Goal: Check status: Check status

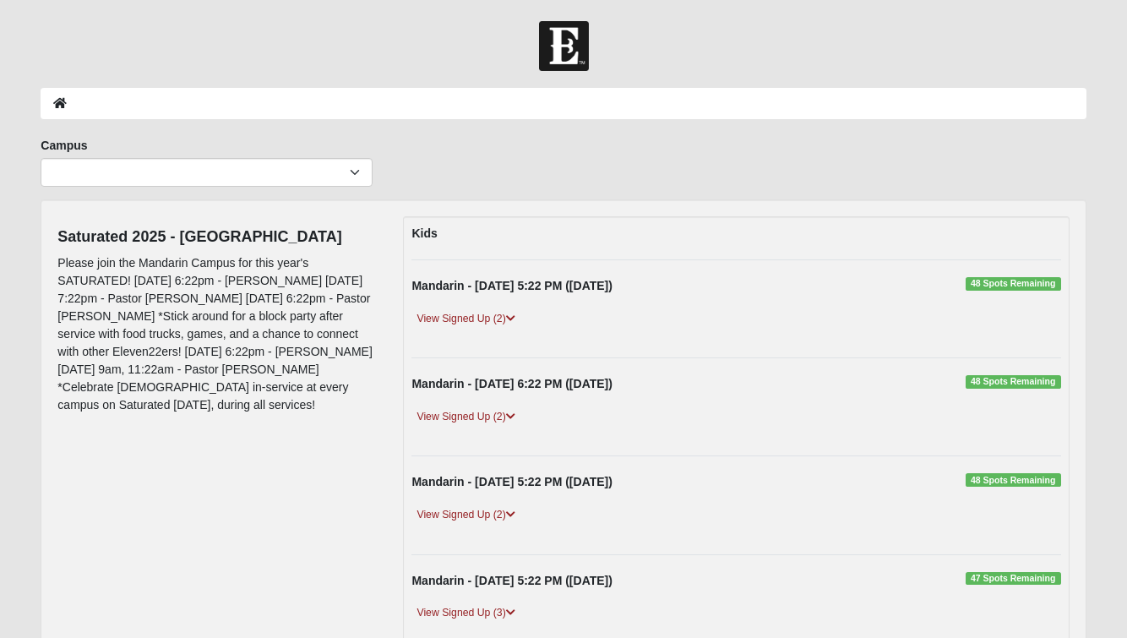
click at [569, 55] on img at bounding box center [564, 46] width 50 height 50
click at [62, 106] on icon at bounding box center [60, 103] width 14 height 12
click at [60, 99] on icon at bounding box center [60, 103] width 14 height 12
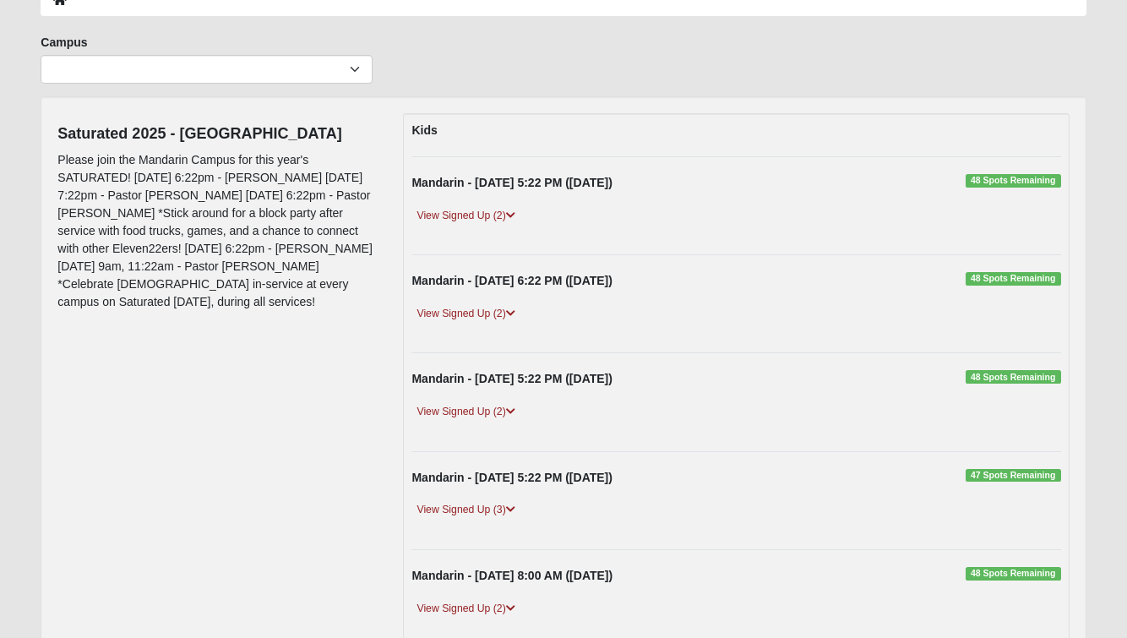
scroll to position [103, 0]
click at [474, 214] on link "View Signed Up (2)" at bounding box center [466, 216] width 108 height 18
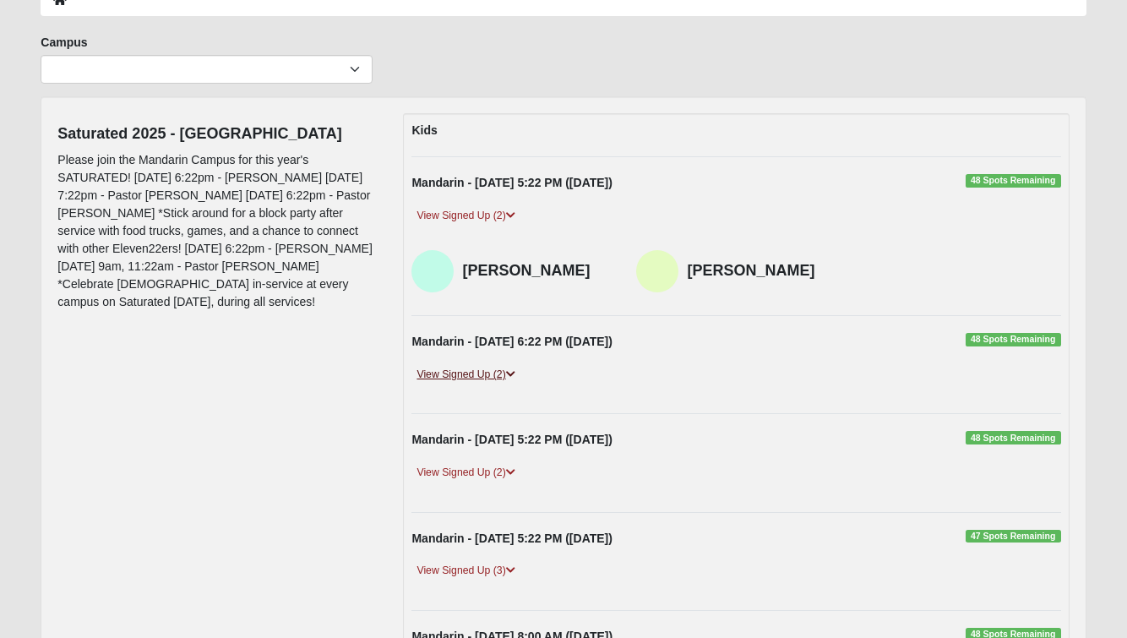
click at [474, 371] on link "View Signed Up (2)" at bounding box center [466, 375] width 108 height 18
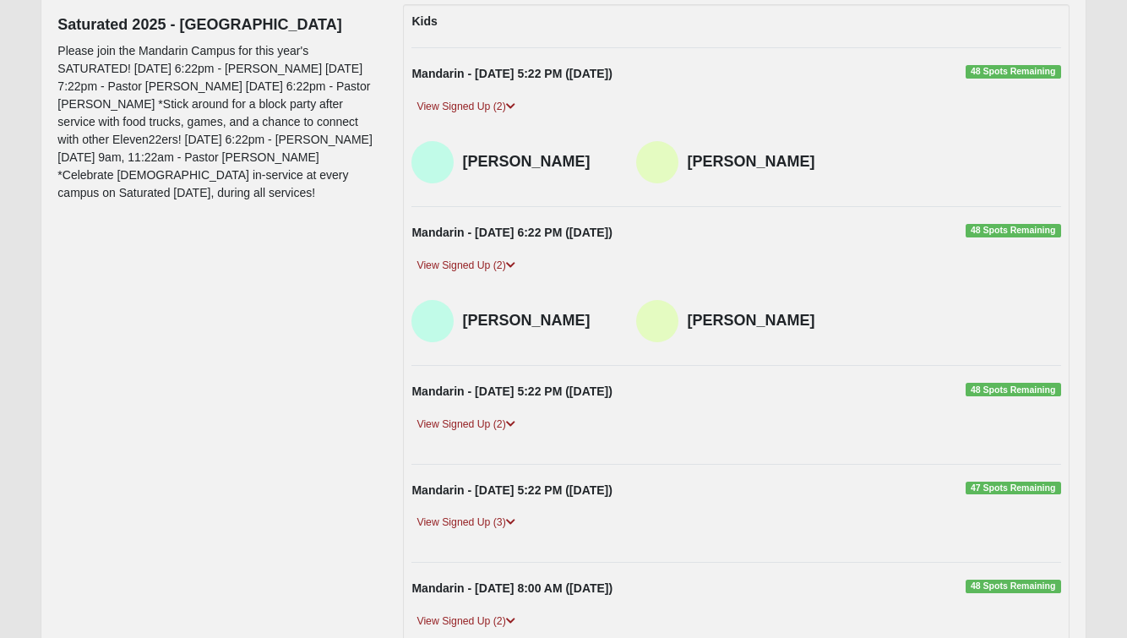
scroll to position [243, 0]
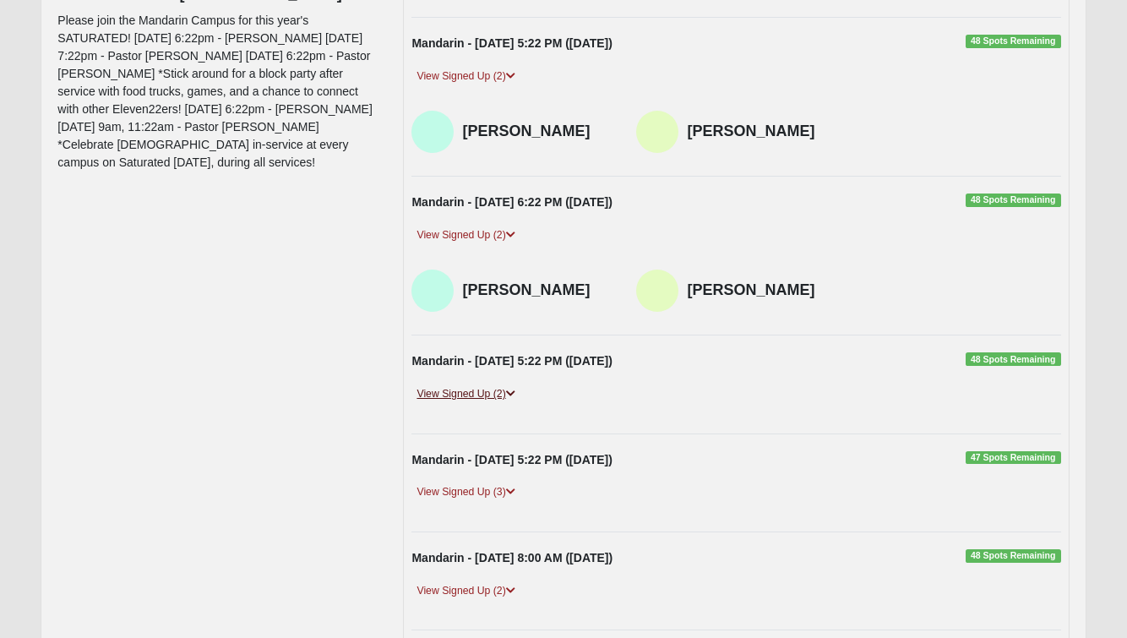
click at [471, 386] on link "View Signed Up (2)" at bounding box center [466, 394] width 108 height 18
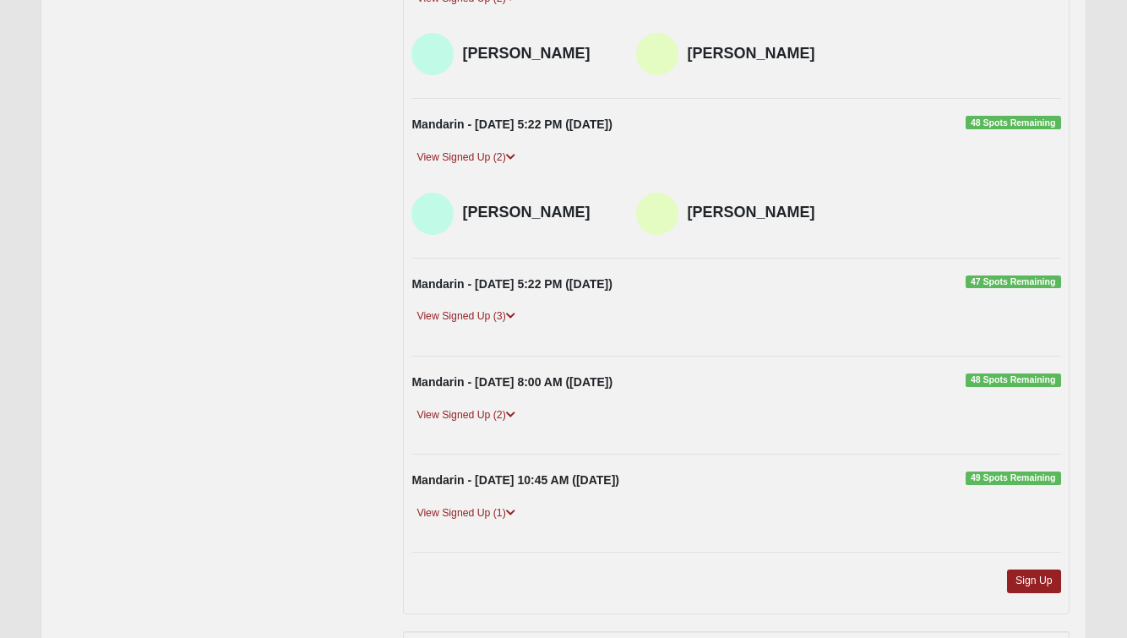
scroll to position [491, 0]
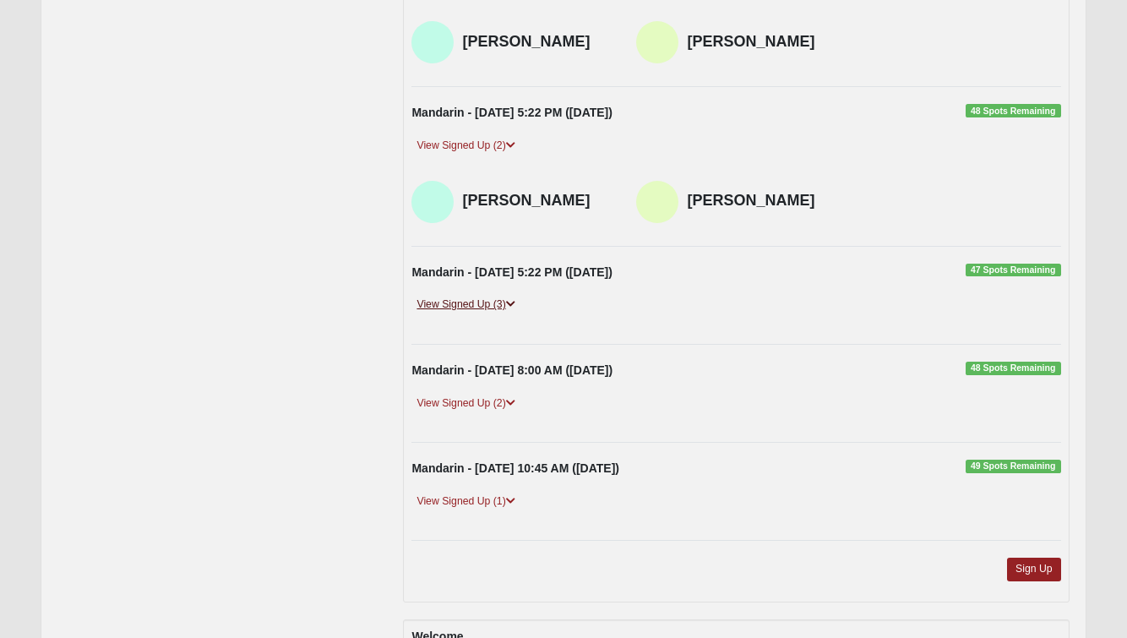
click at [458, 307] on link "View Signed Up (3)" at bounding box center [466, 305] width 108 height 18
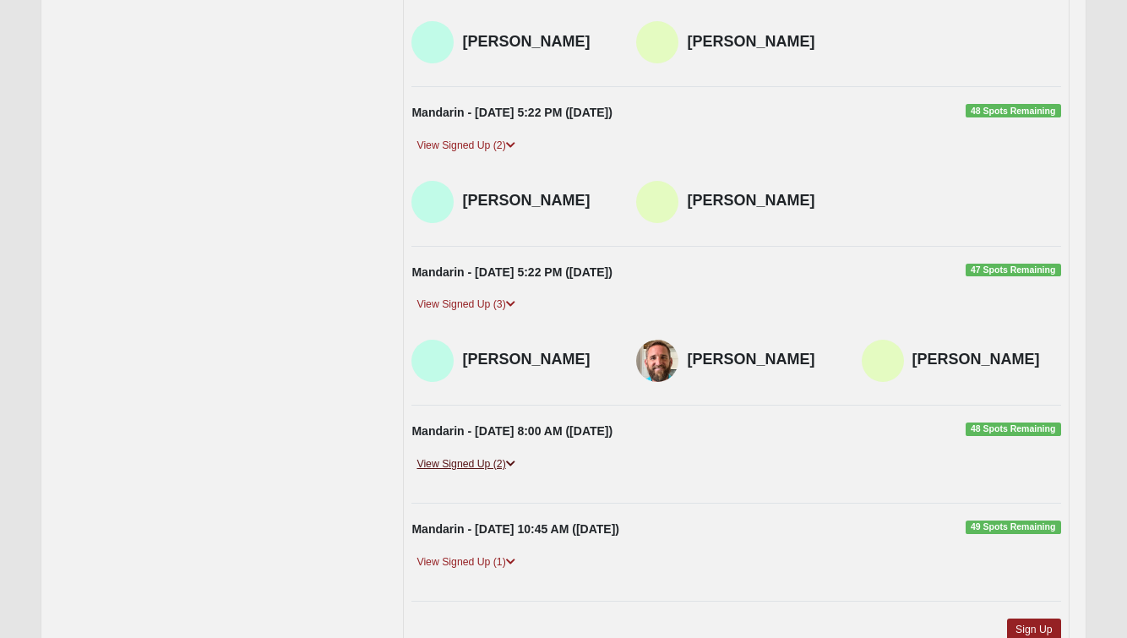
click at [476, 455] on link "View Signed Up (2)" at bounding box center [466, 464] width 108 height 18
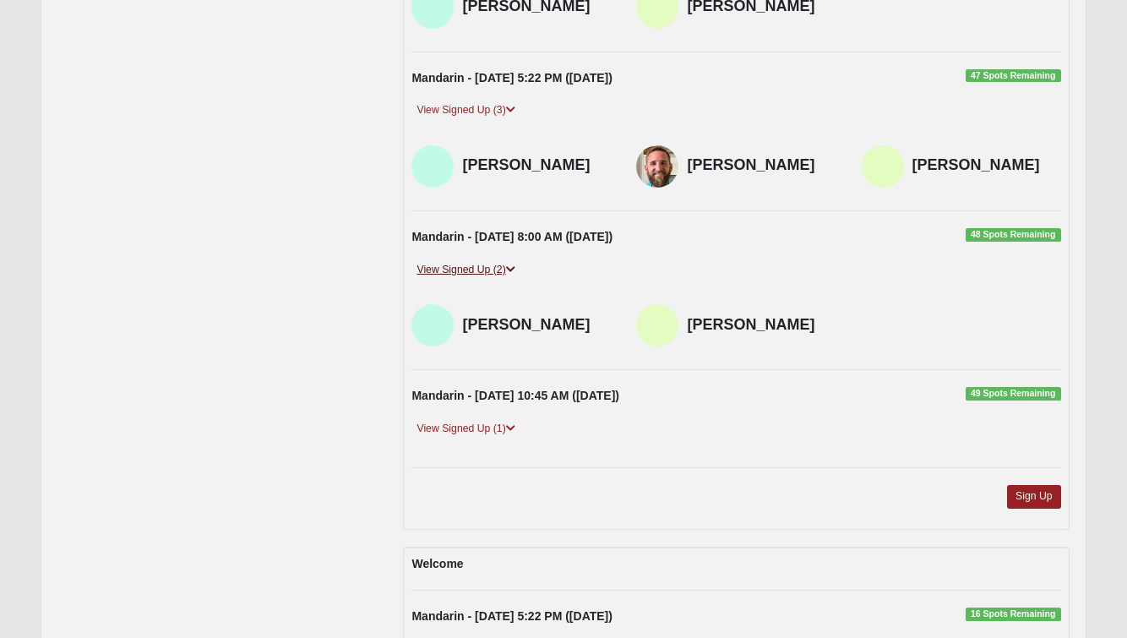
scroll to position [706, 0]
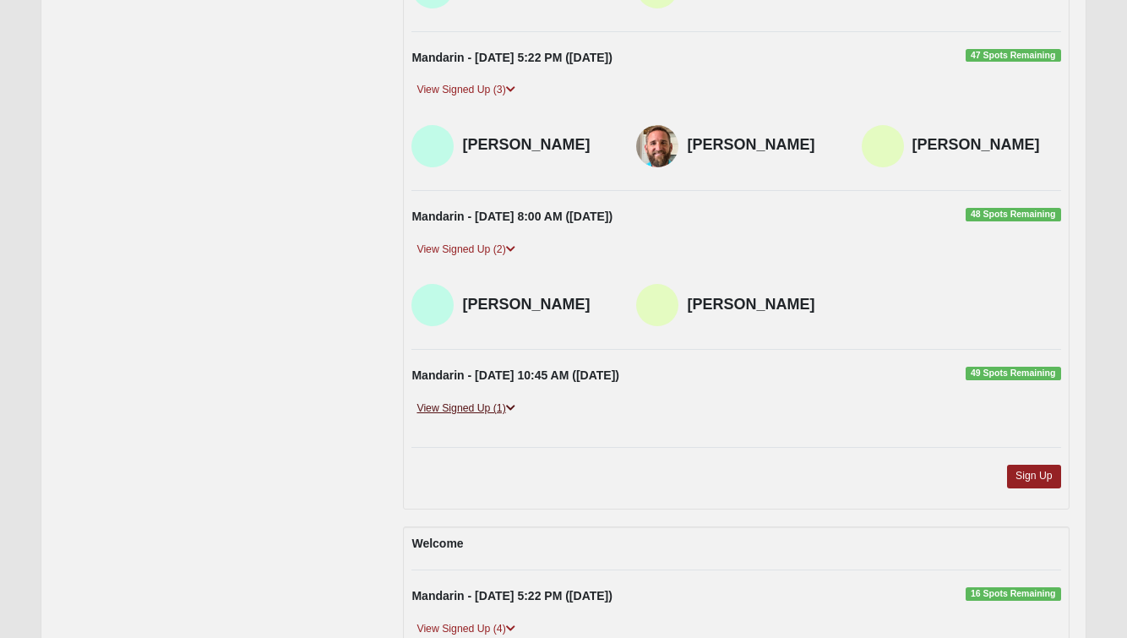
click at [489, 406] on link "View Signed Up (1)" at bounding box center [466, 409] width 108 height 18
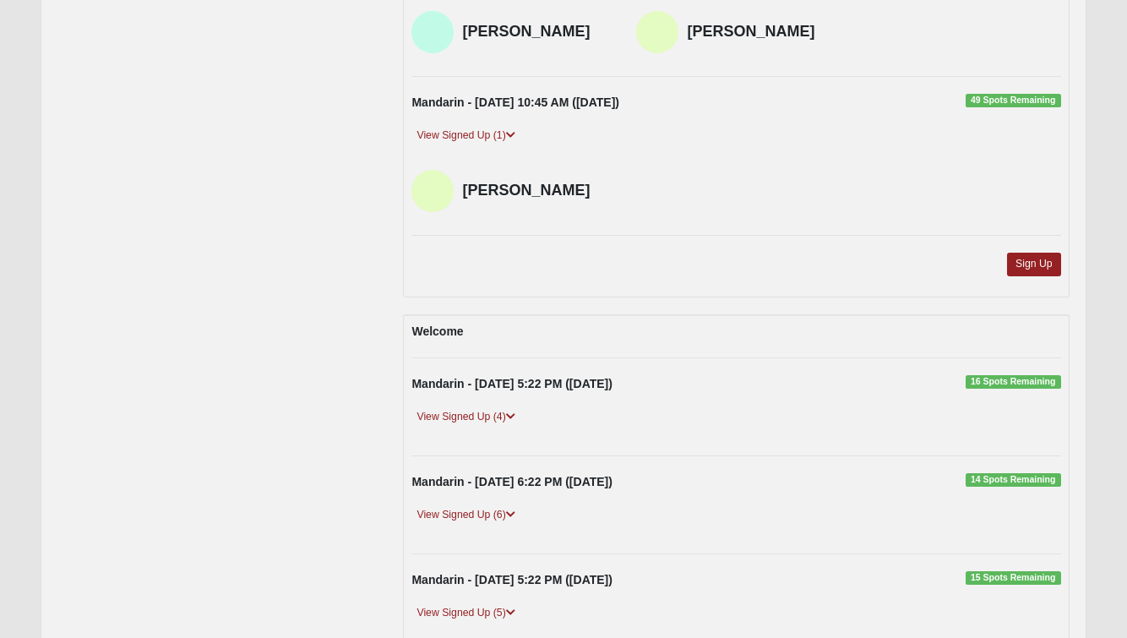
scroll to position [1115, 0]
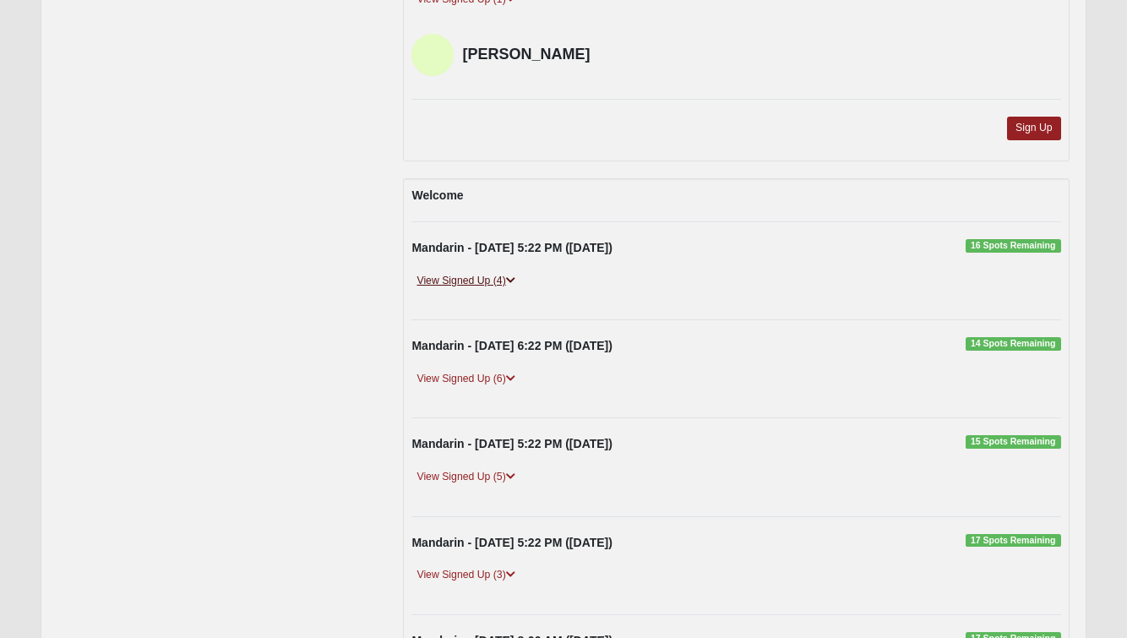
click at [484, 272] on link "View Signed Up (4)" at bounding box center [466, 281] width 108 height 18
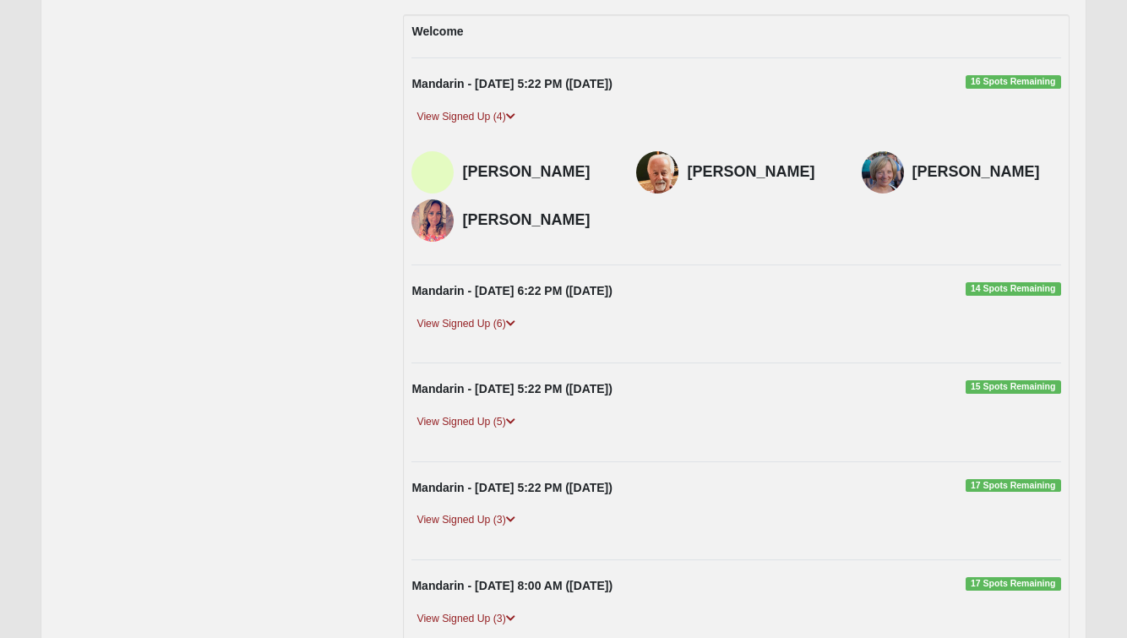
scroll to position [1282, 0]
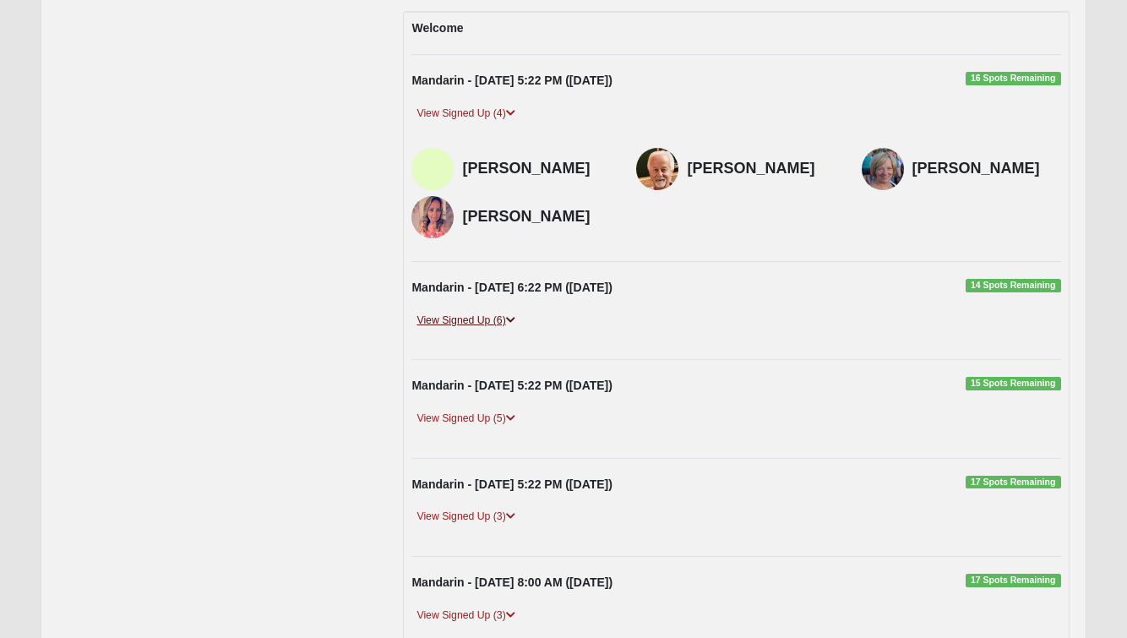
click at [479, 312] on link "View Signed Up (6)" at bounding box center [466, 321] width 108 height 18
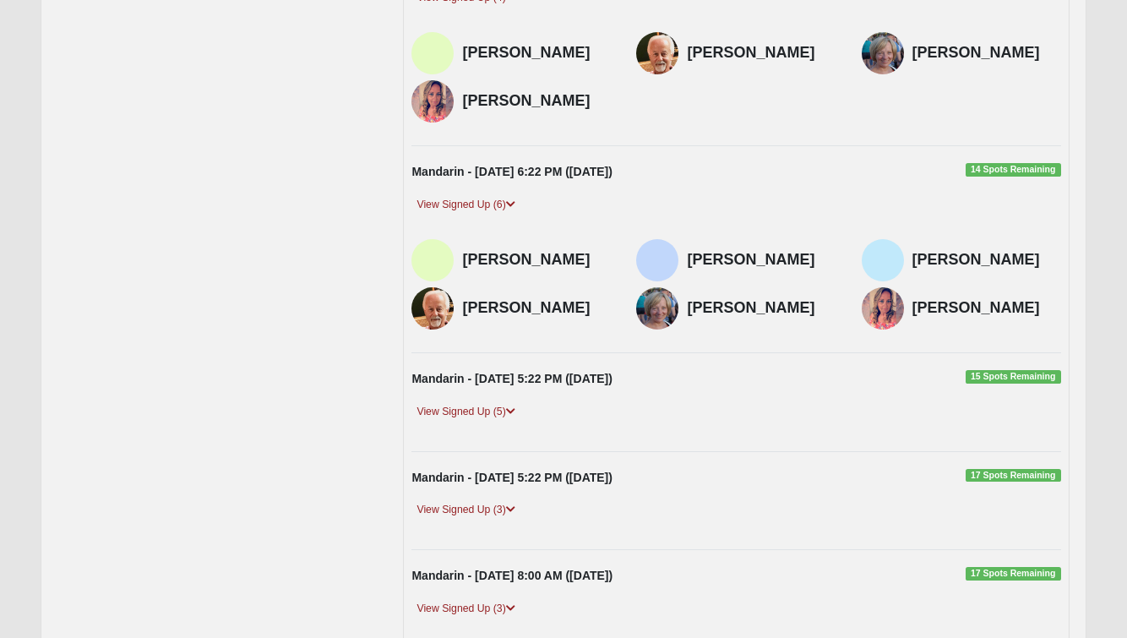
scroll to position [1399, 0]
click at [472, 410] on link "View Signed Up (5)" at bounding box center [466, 411] width 108 height 18
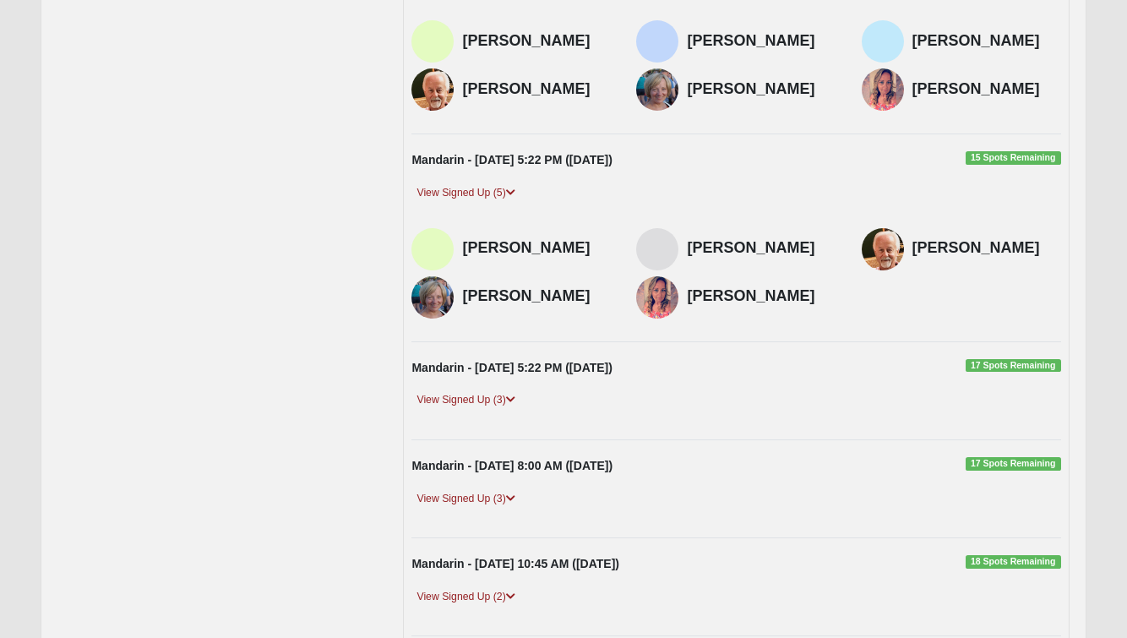
scroll to position [1637, 0]
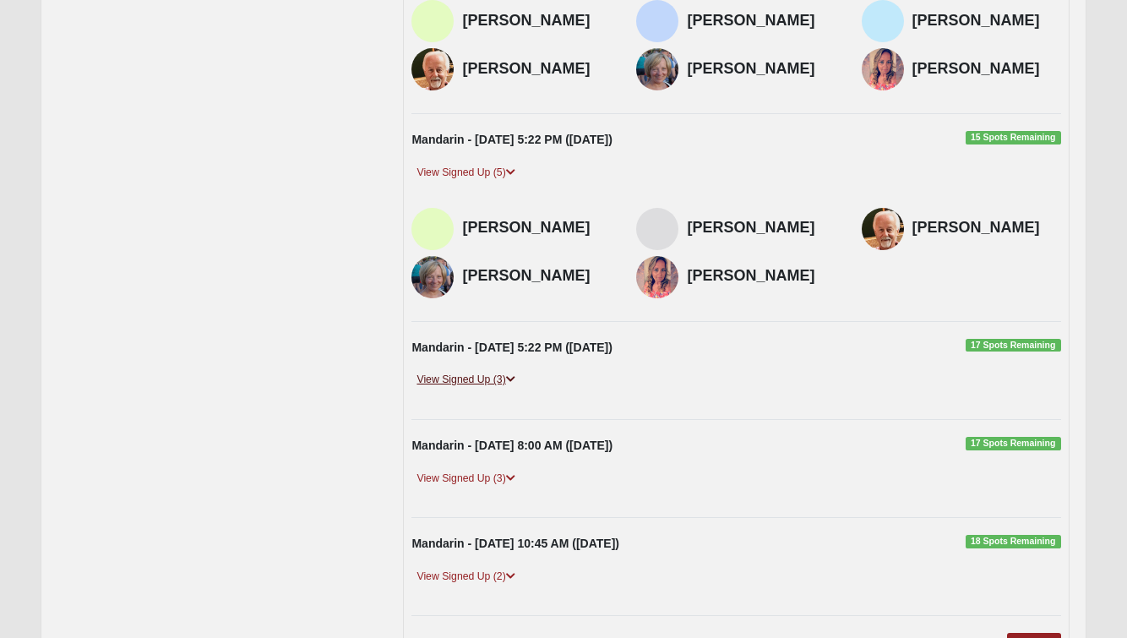
click at [481, 371] on link "View Signed Up (3)" at bounding box center [466, 380] width 108 height 18
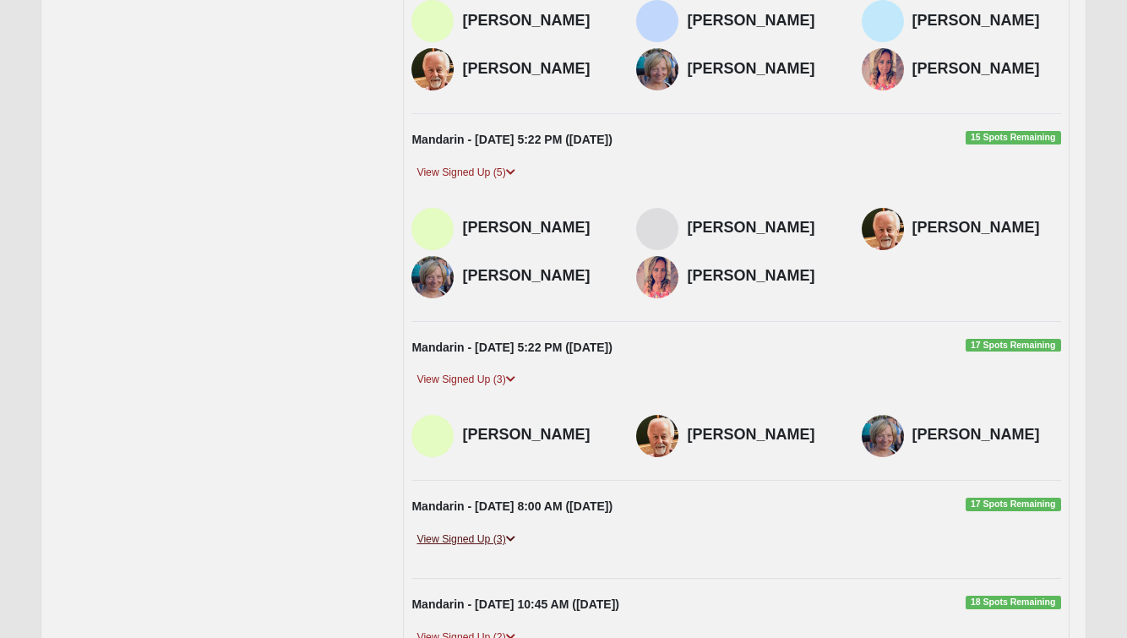
click at [488, 531] on link "View Signed Up (3)" at bounding box center [466, 540] width 108 height 18
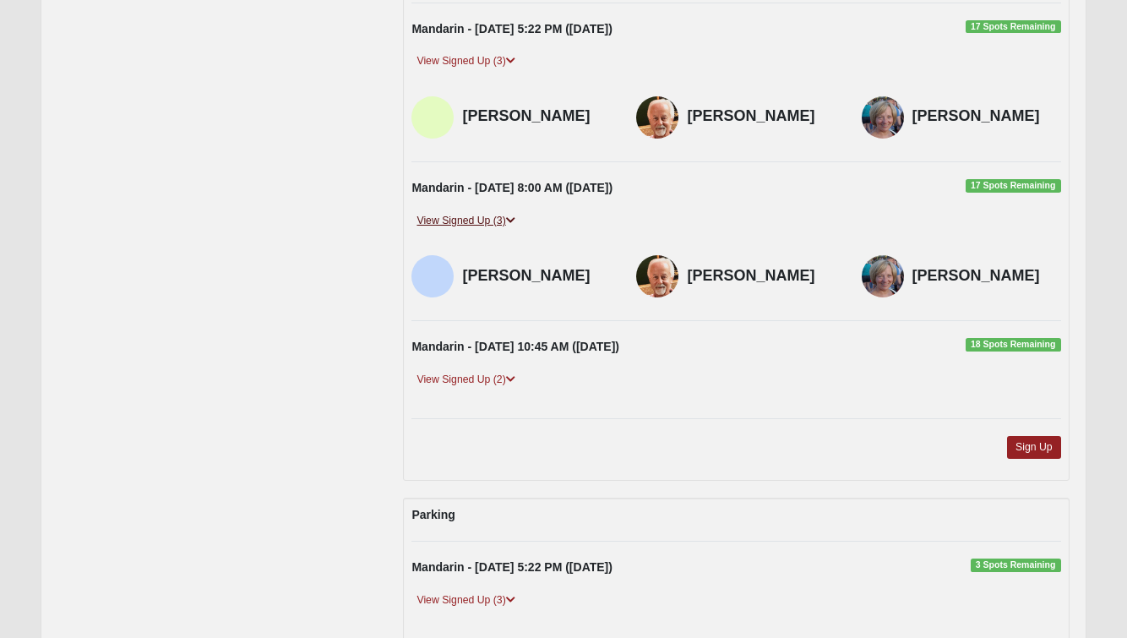
scroll to position [1960, 0]
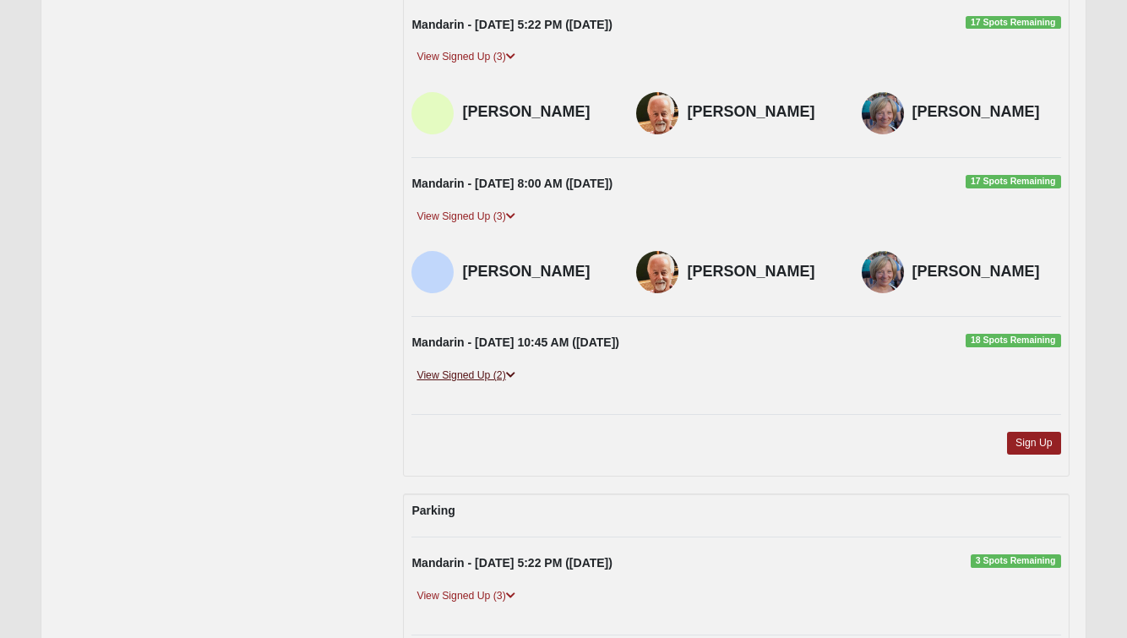
click at [494, 367] on link "View Signed Up (2)" at bounding box center [466, 376] width 108 height 18
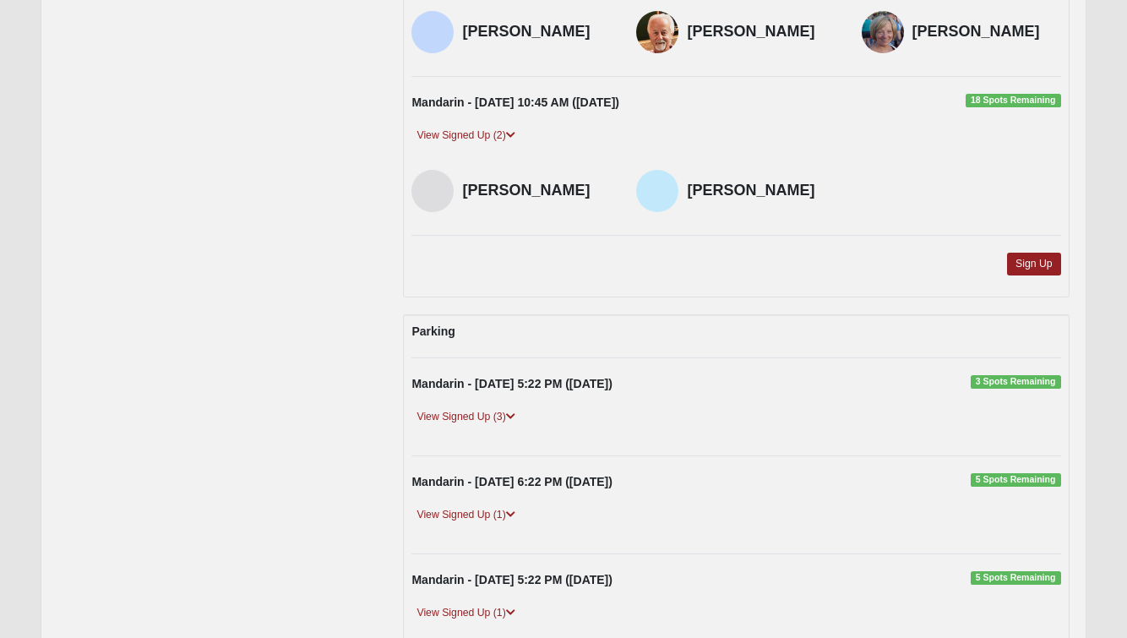
scroll to position [2277, 0]
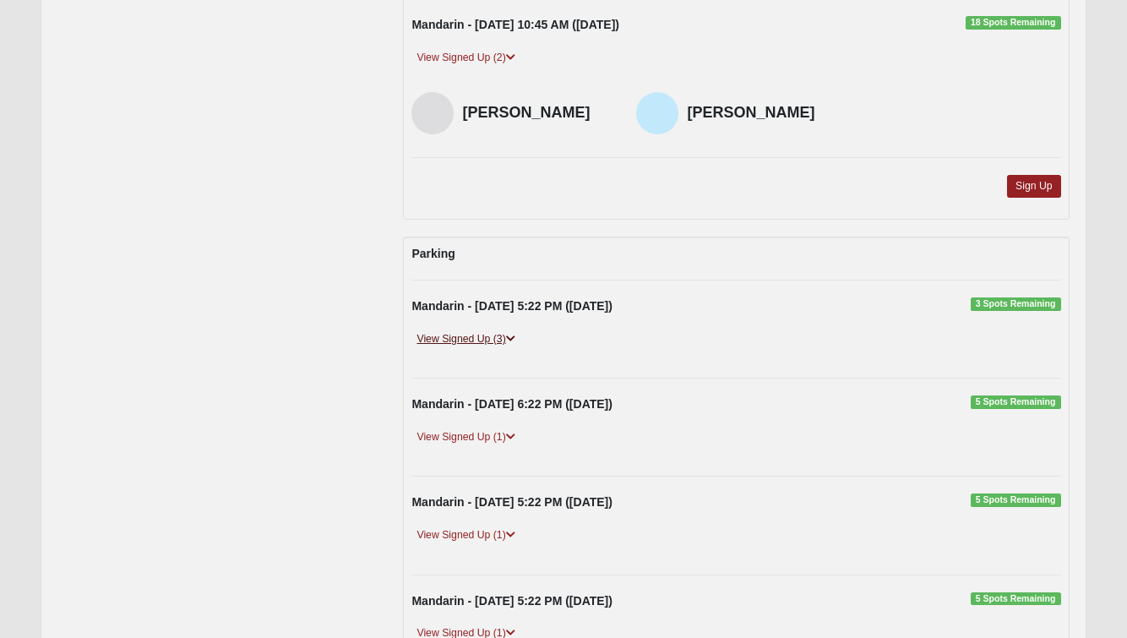
click at [487, 330] on link "View Signed Up (3)" at bounding box center [466, 339] width 108 height 18
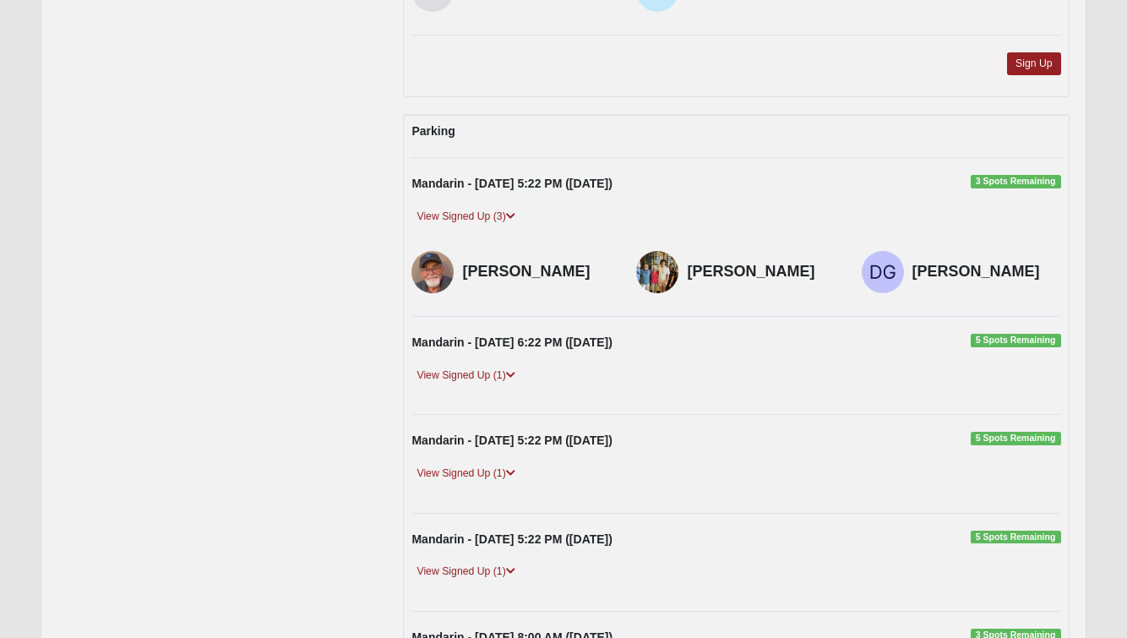
scroll to position [2441, 0]
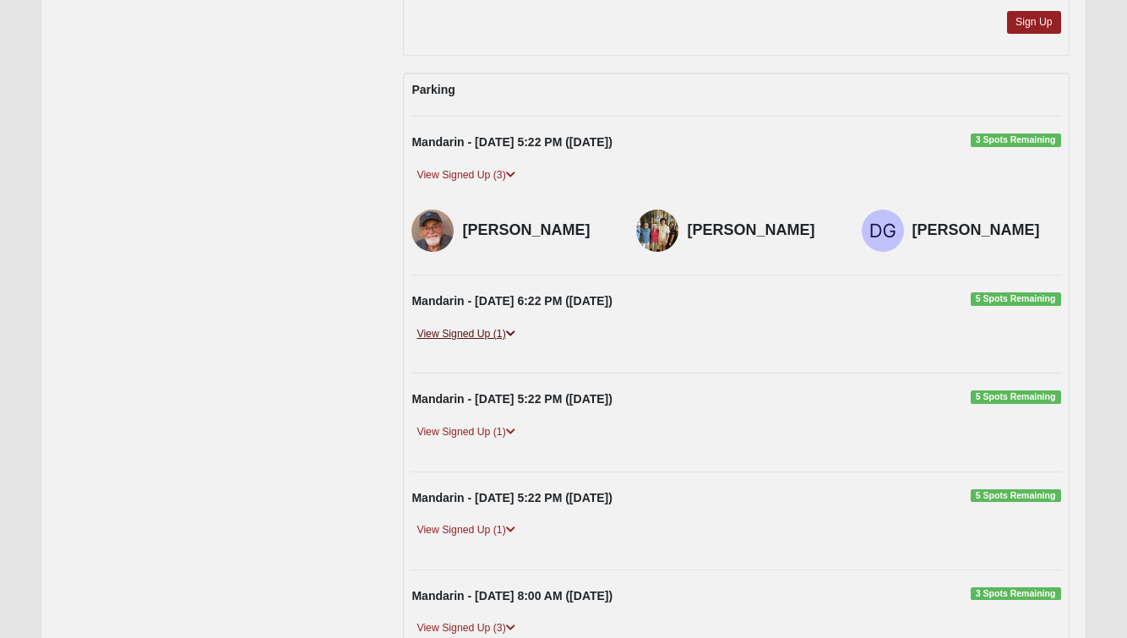
click at [476, 325] on link "View Signed Up (1)" at bounding box center [466, 334] width 108 height 18
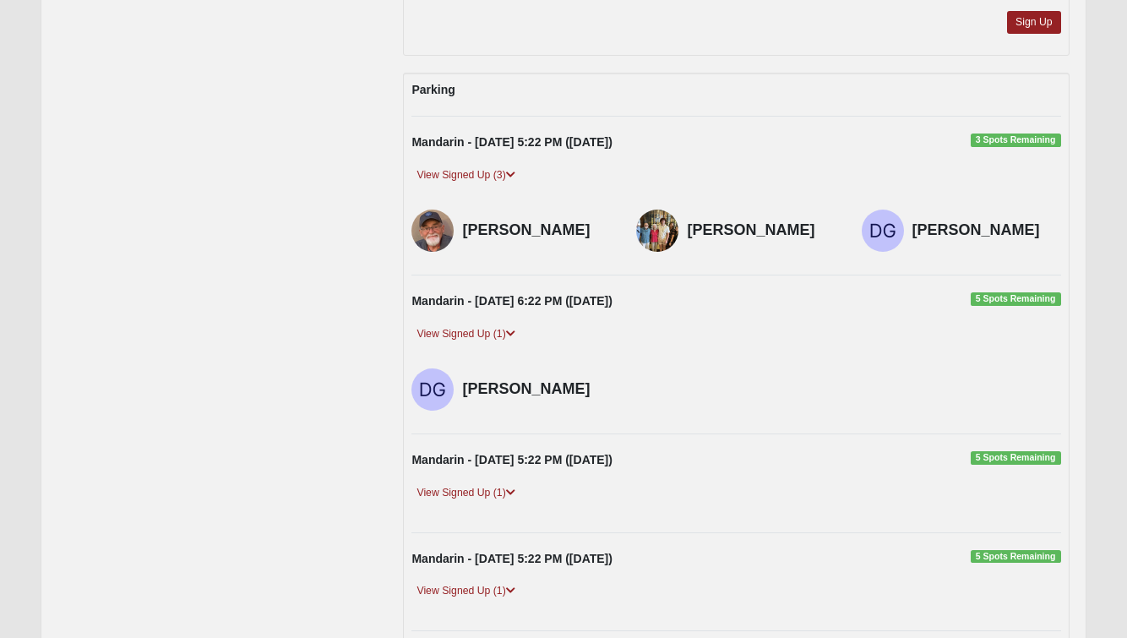
scroll to position [2454, 1]
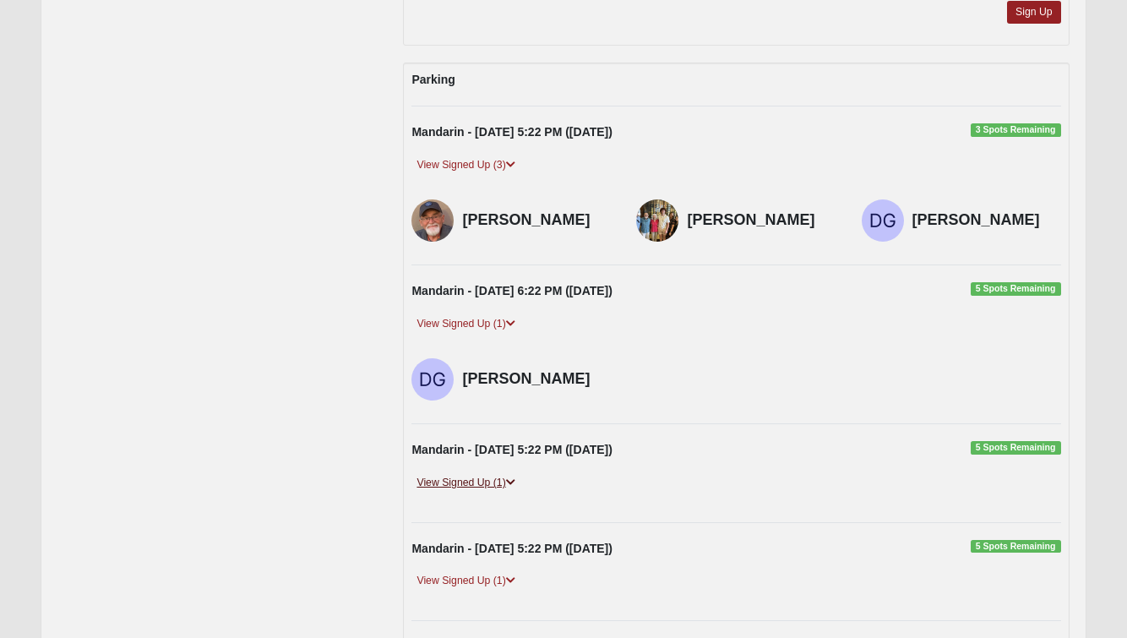
click at [488, 474] on link "View Signed Up (1)" at bounding box center [466, 483] width 108 height 18
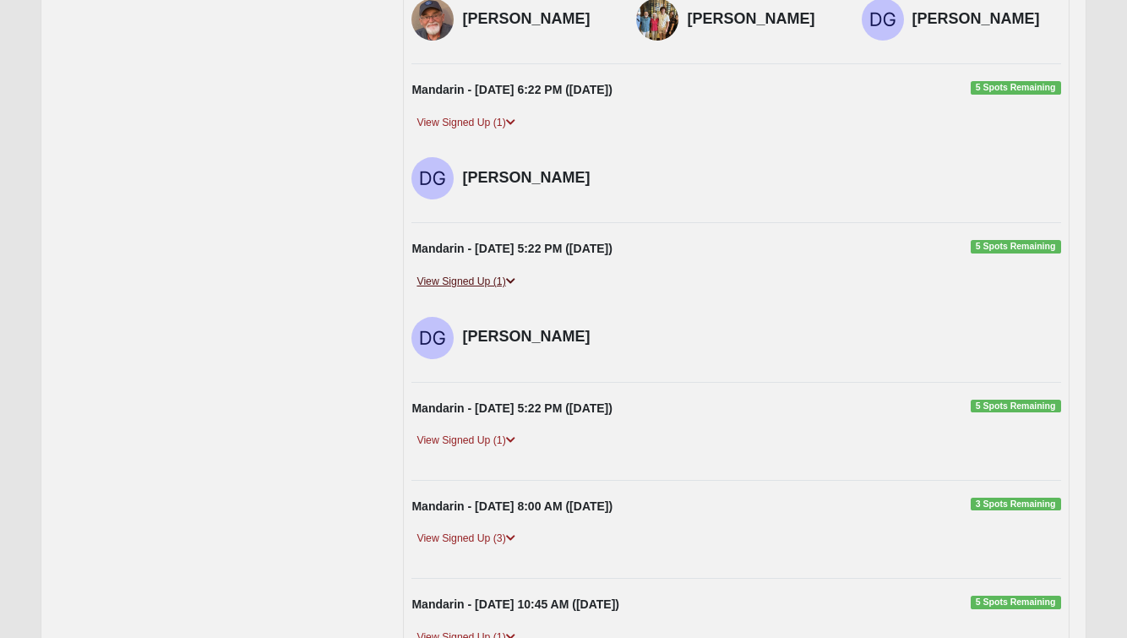
scroll to position [2703, 0]
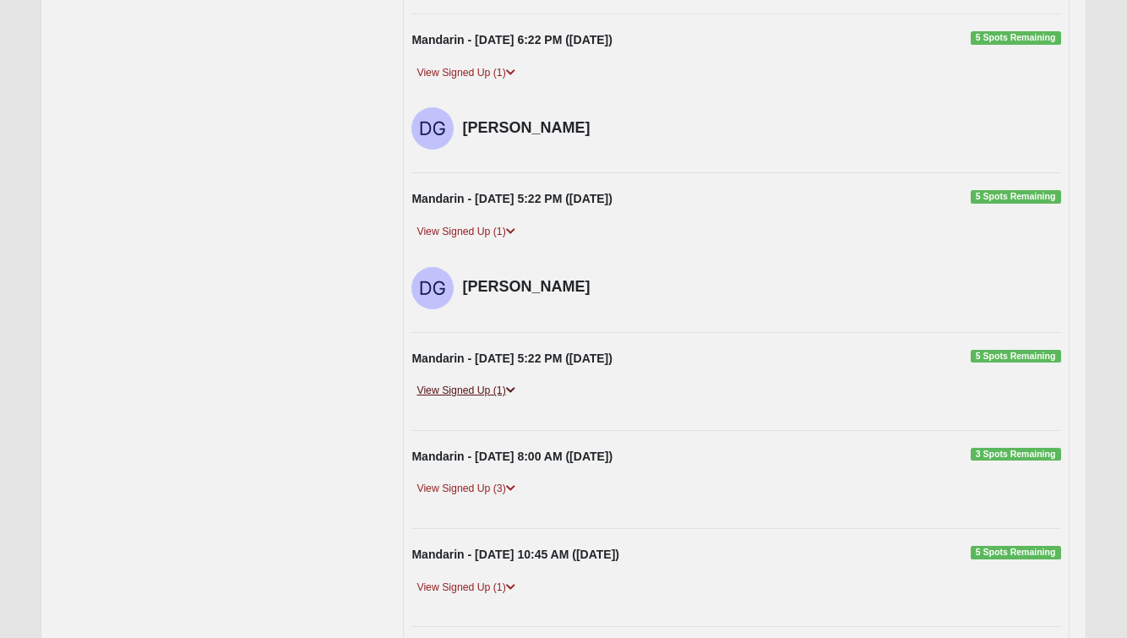
click at [476, 382] on link "View Signed Up (1)" at bounding box center [466, 391] width 108 height 18
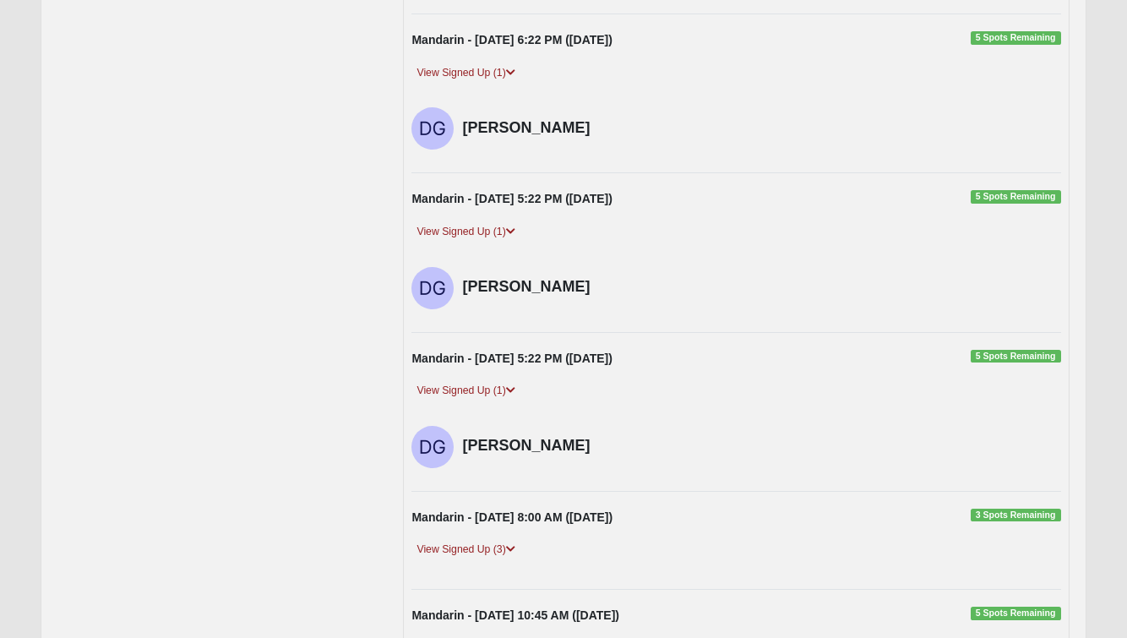
click at [492, 516] on div "Mandarin - [DATE] 8:00 AM ([DATE]) 3 Spots Remaining" at bounding box center [736, 522] width 674 height 26
click at [489, 541] on link "View Signed Up (3)" at bounding box center [466, 550] width 108 height 18
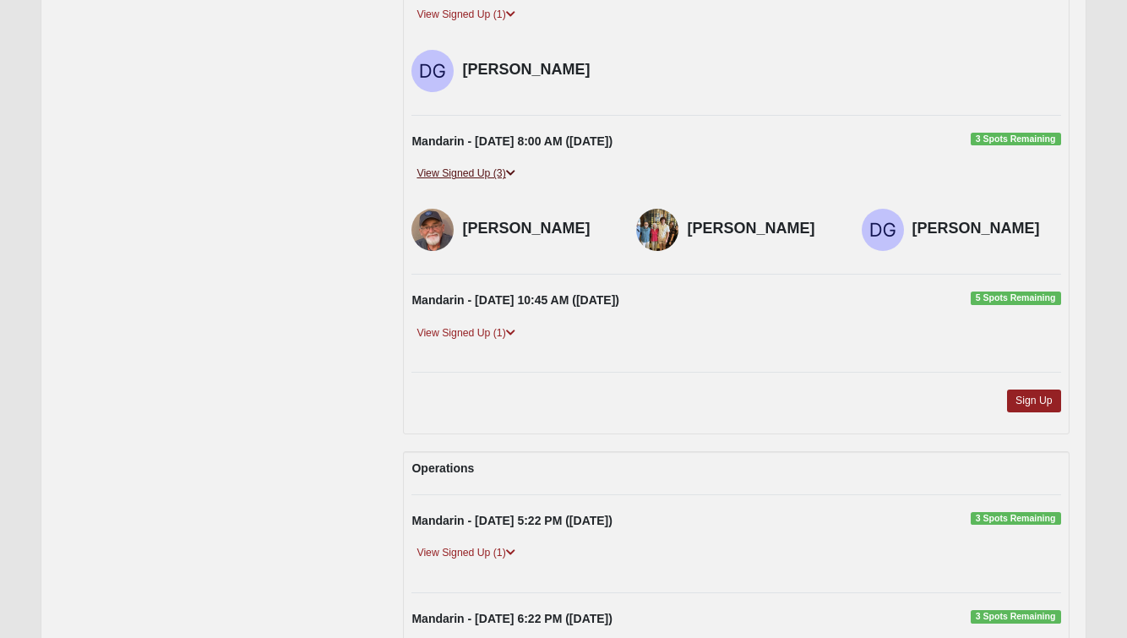
scroll to position [3172, 0]
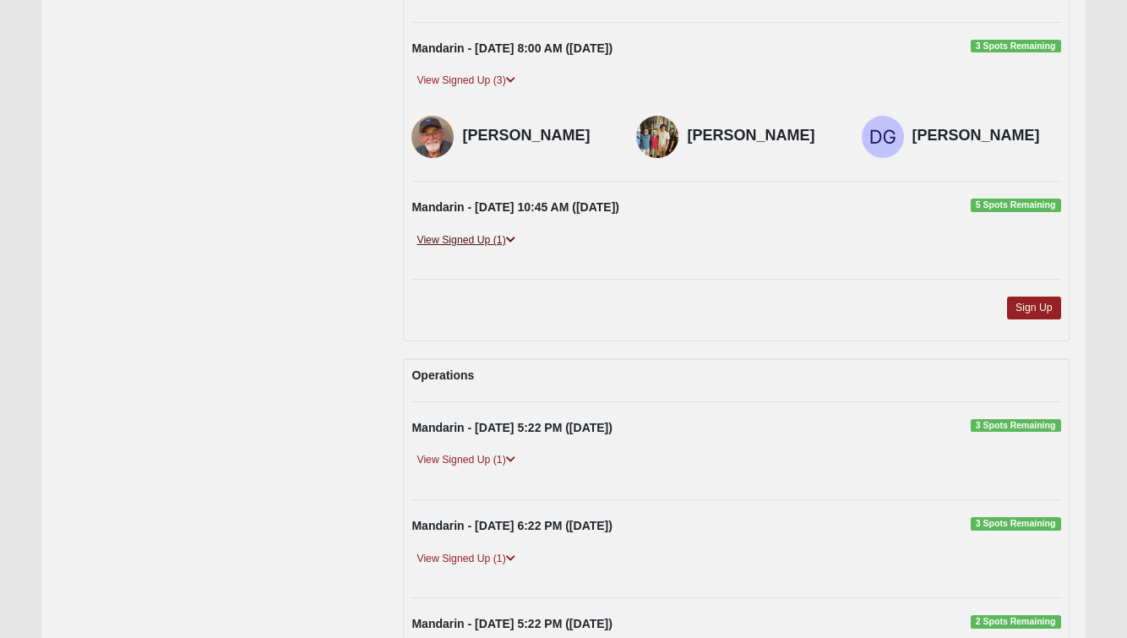
click at [491, 232] on link "View Signed Up (1)" at bounding box center [466, 241] width 108 height 18
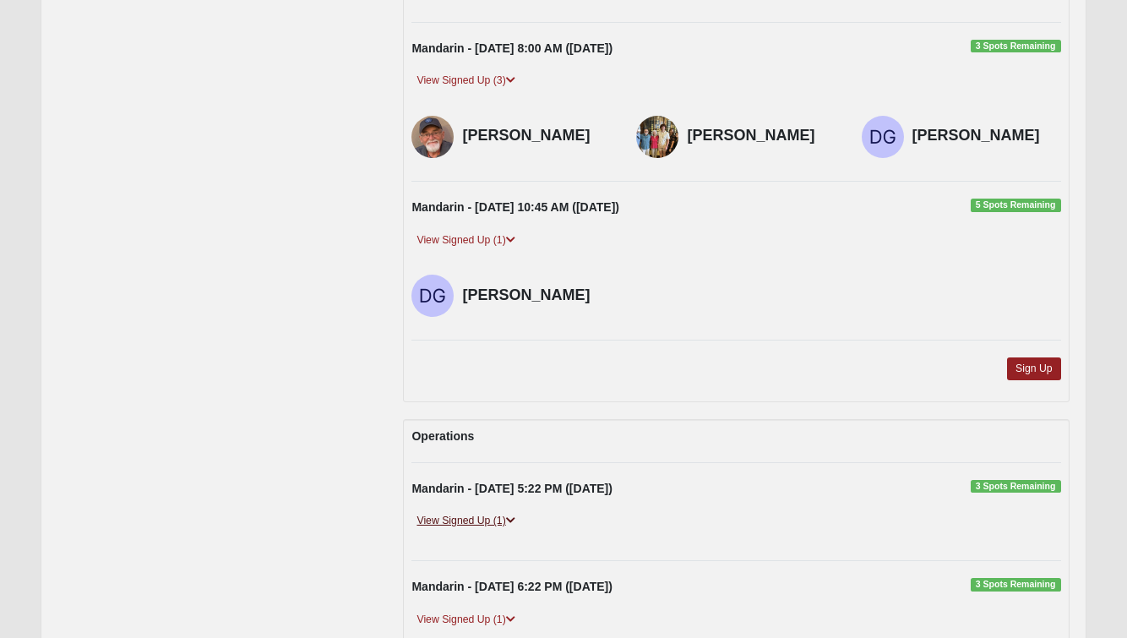
click at [461, 512] on link "View Signed Up (1)" at bounding box center [466, 521] width 108 height 18
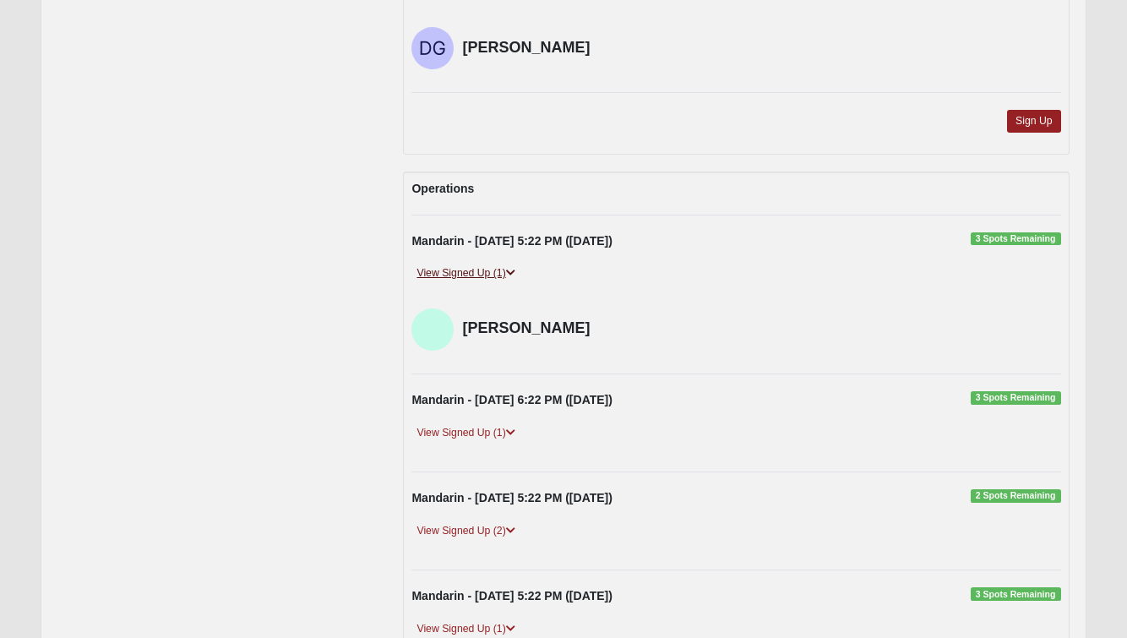
scroll to position [3485, 0]
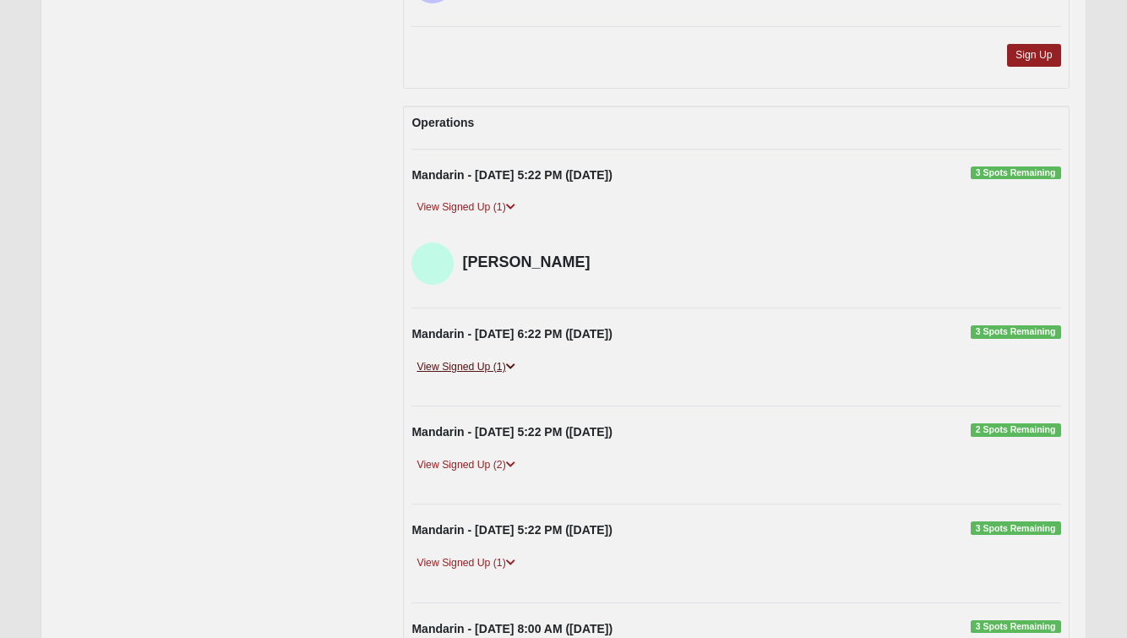
click at [466, 358] on link "View Signed Up (1)" at bounding box center [466, 367] width 108 height 18
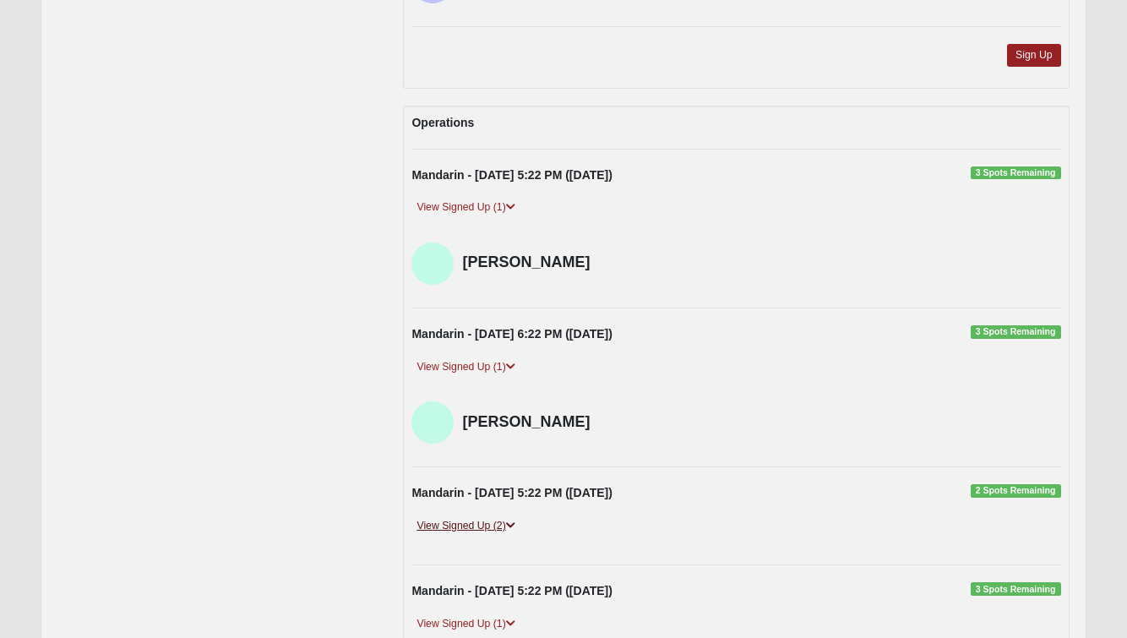
click at [472, 517] on link "View Signed Up (2)" at bounding box center [466, 526] width 108 height 18
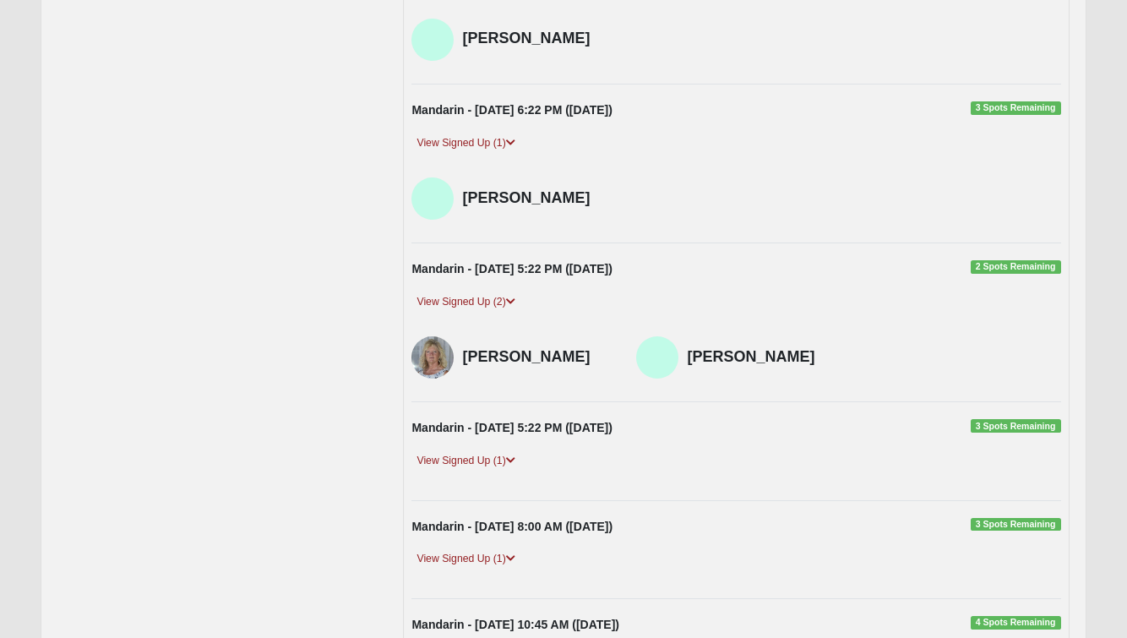
scroll to position [3773, 0]
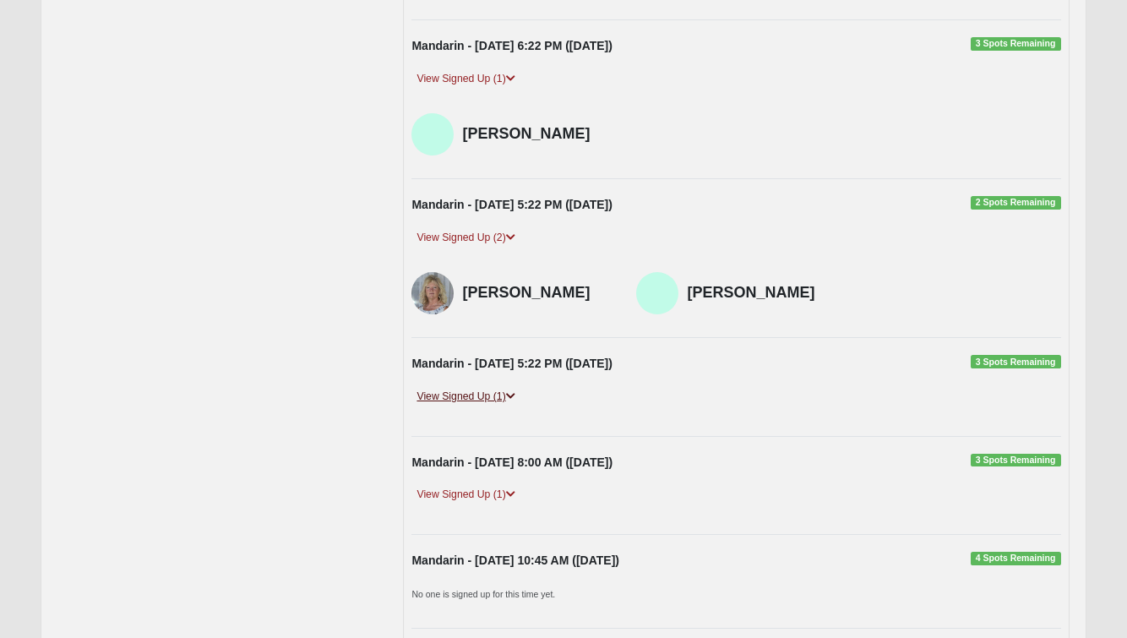
click at [488, 388] on link "View Signed Up (1)" at bounding box center [466, 397] width 108 height 18
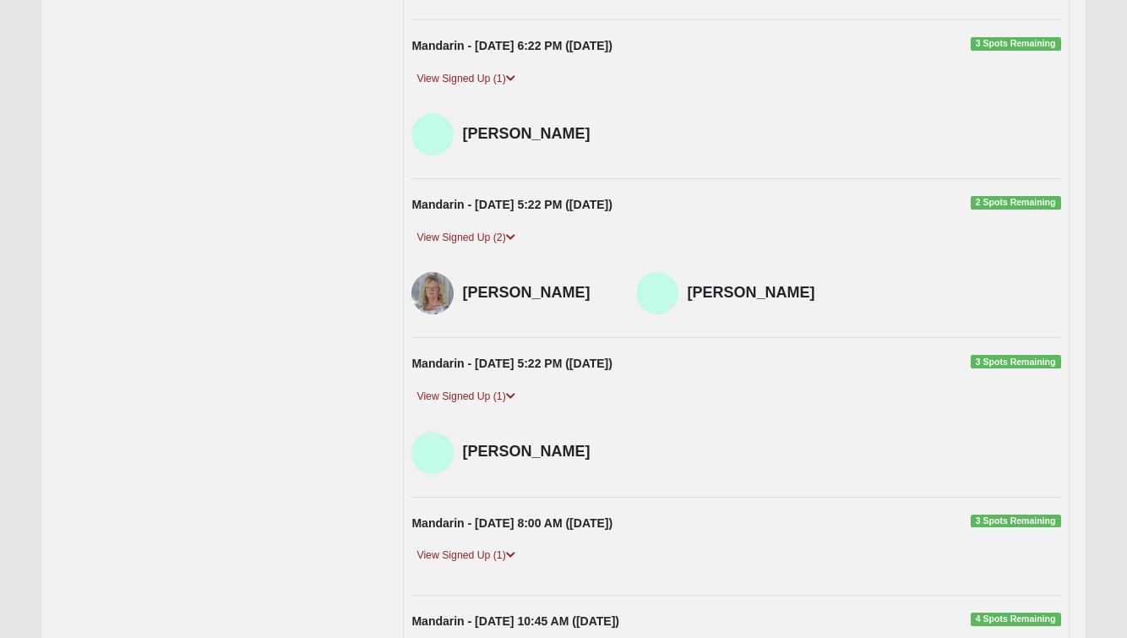
click at [495, 518] on div "Mandarin - [DATE] 8:00 AM ([DATE]) 3 Spots Remaining View Signed Up (1) [PERSON…" at bounding box center [736, 546] width 674 height 63
click at [494, 547] on link "View Signed Up (1)" at bounding box center [466, 556] width 108 height 18
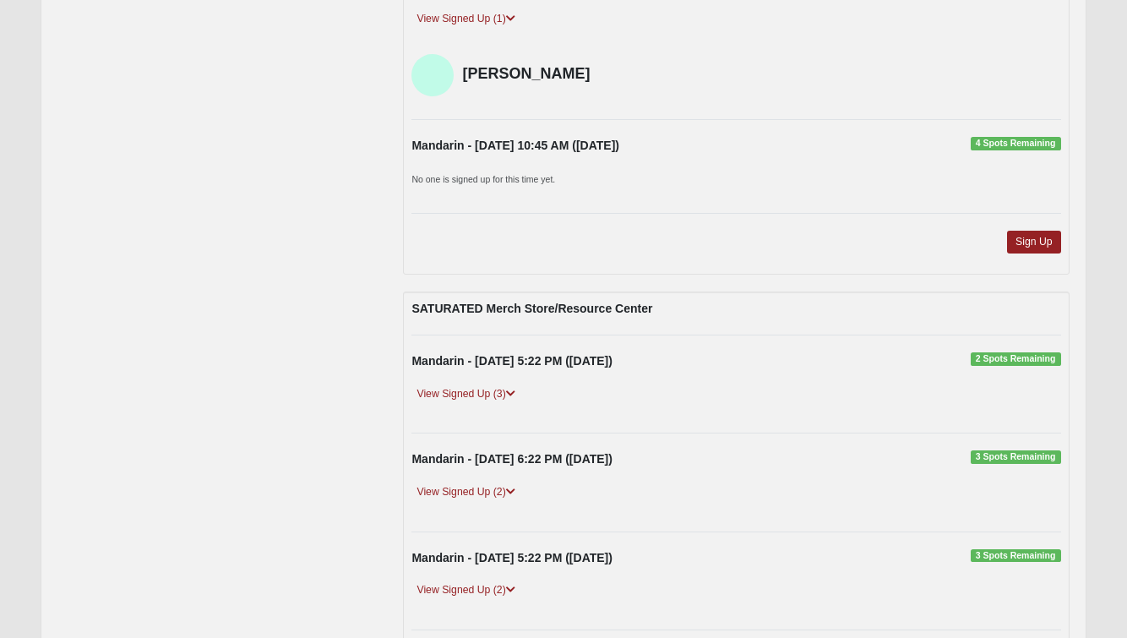
scroll to position [4296, 0]
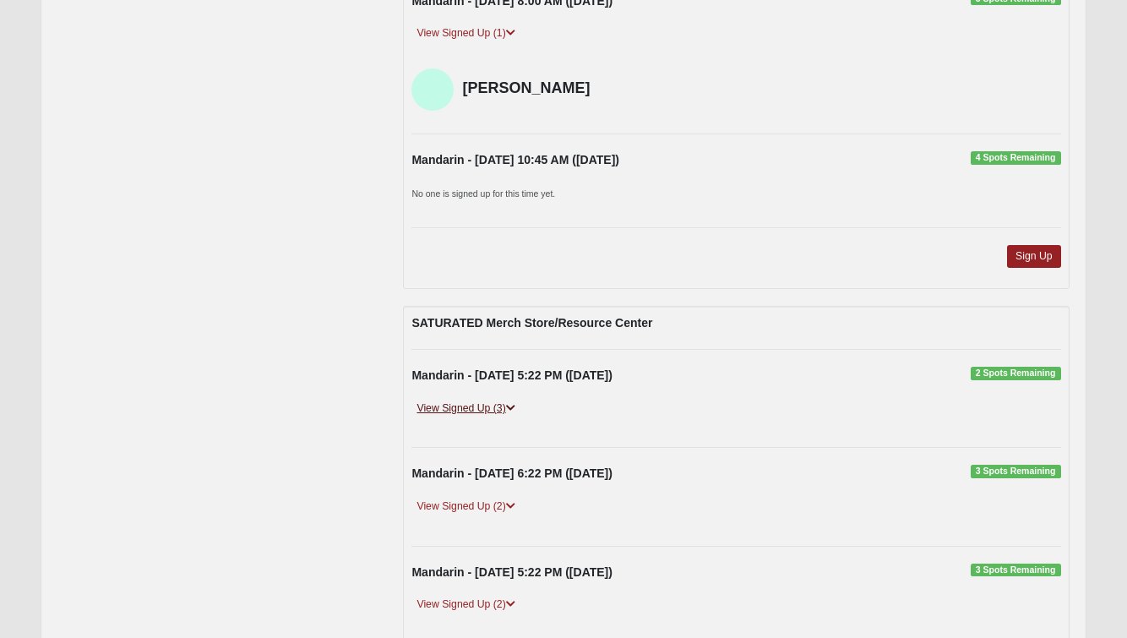
click at [494, 400] on link "View Signed Up (3)" at bounding box center [466, 409] width 108 height 18
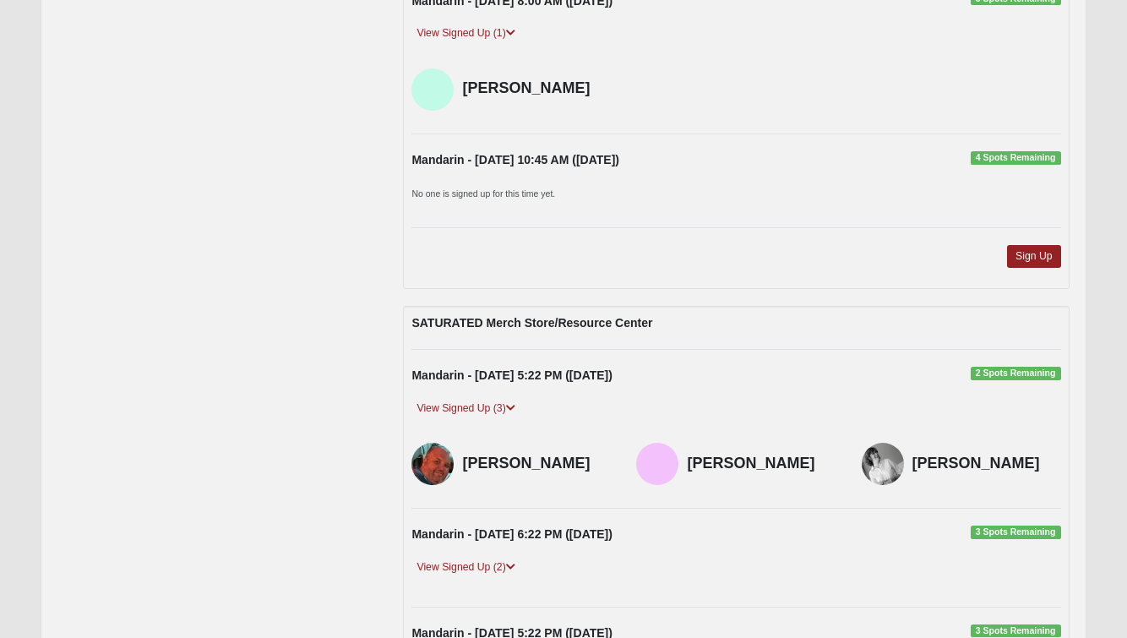
click at [496, 529] on div "Mandarin - [DATE] 6:22 PM ([DATE]) 3 Spots Remaining View Signed Up (2) [PERSON…" at bounding box center [736, 557] width 674 height 63
click at [494, 559] on link "View Signed Up (2)" at bounding box center [466, 568] width 108 height 18
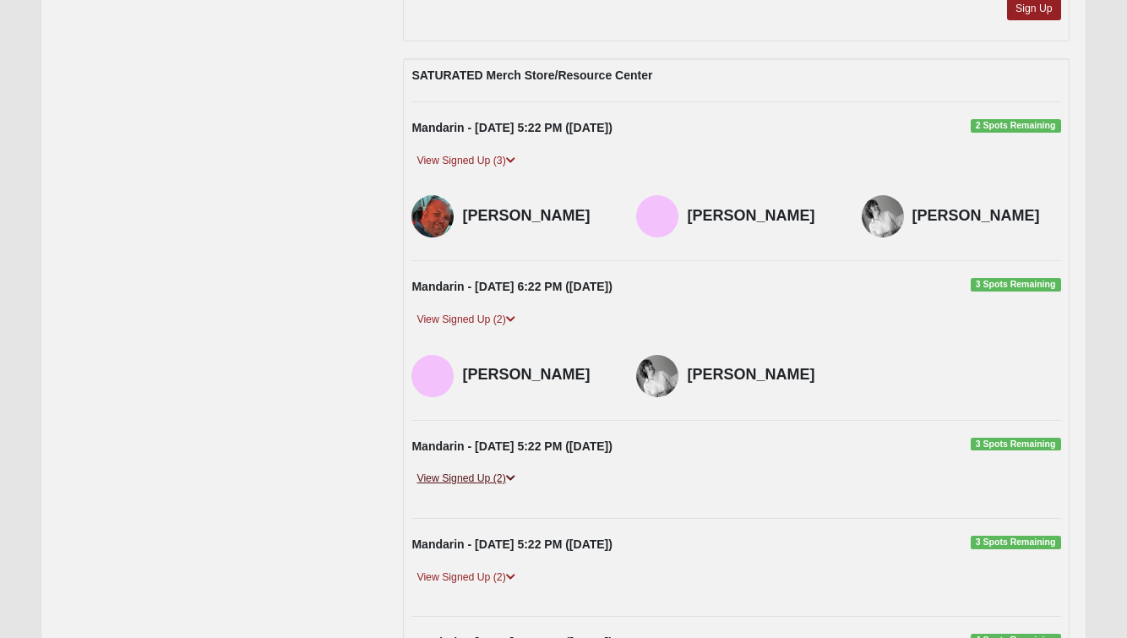
click at [505, 470] on link "View Signed Up (2)" at bounding box center [466, 479] width 108 height 18
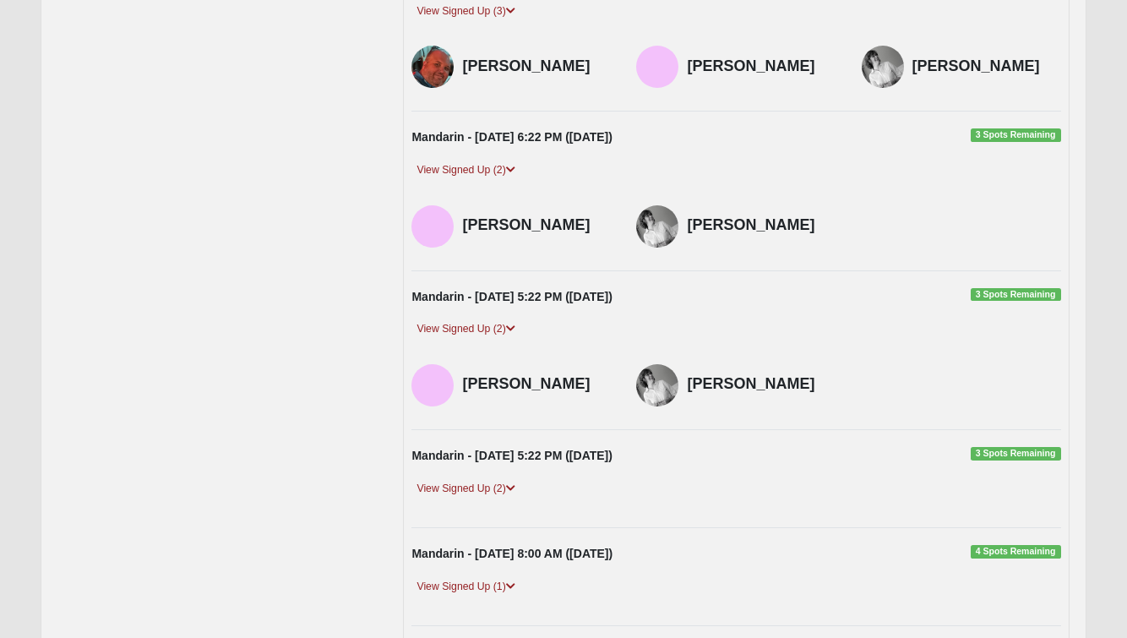
scroll to position [4722, 0]
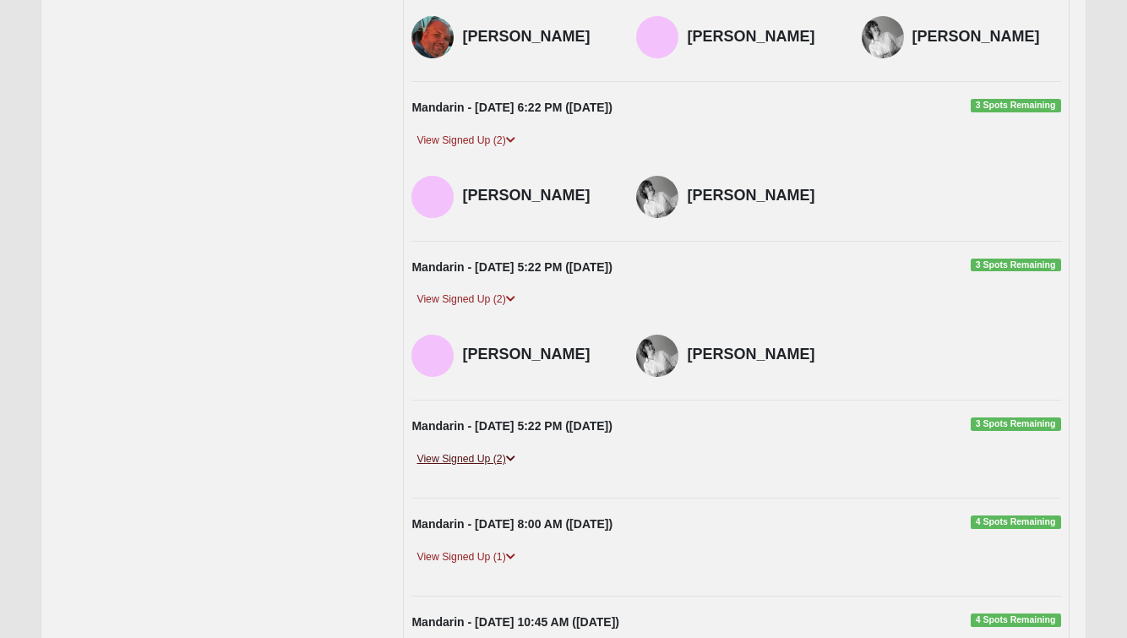
click at [492, 450] on link "View Signed Up (2)" at bounding box center [466, 459] width 108 height 18
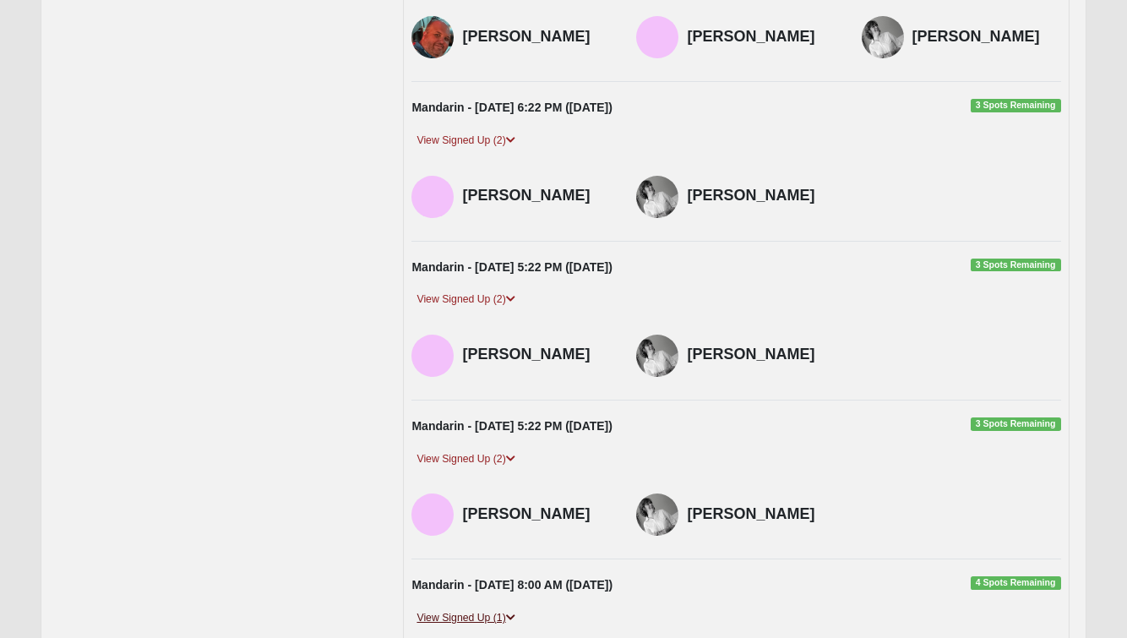
click at [487, 609] on link "View Signed Up (1)" at bounding box center [466, 618] width 108 height 18
click at [491, 609] on link "View Signed Up (1)" at bounding box center [466, 618] width 108 height 18
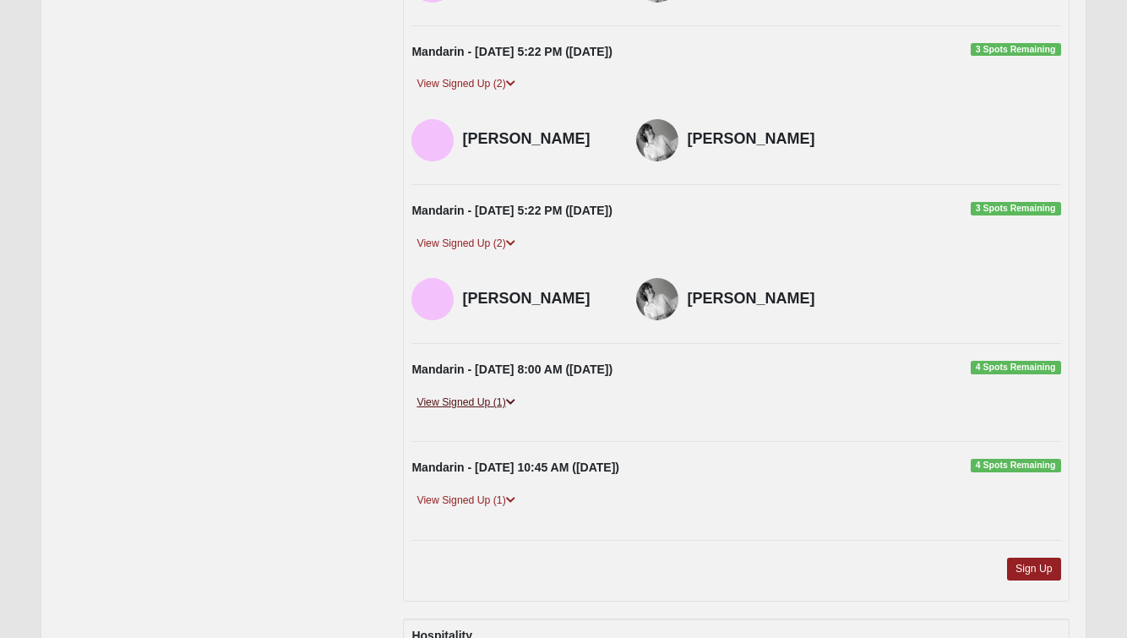
scroll to position [4942, 0]
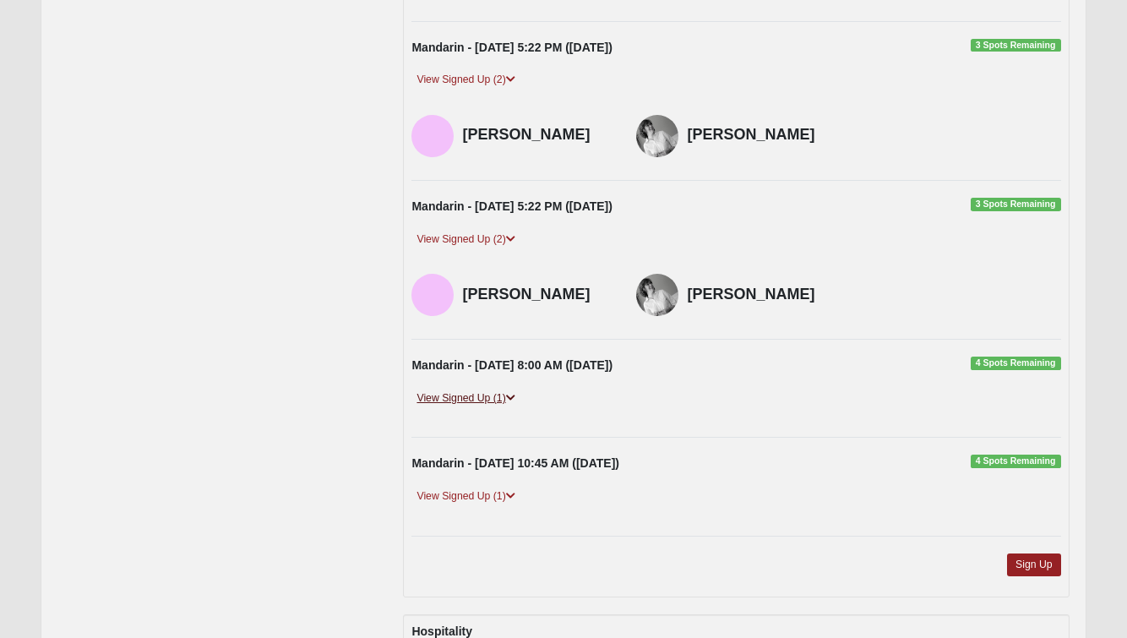
click at [492, 390] on link "View Signed Up (1)" at bounding box center [466, 399] width 108 height 18
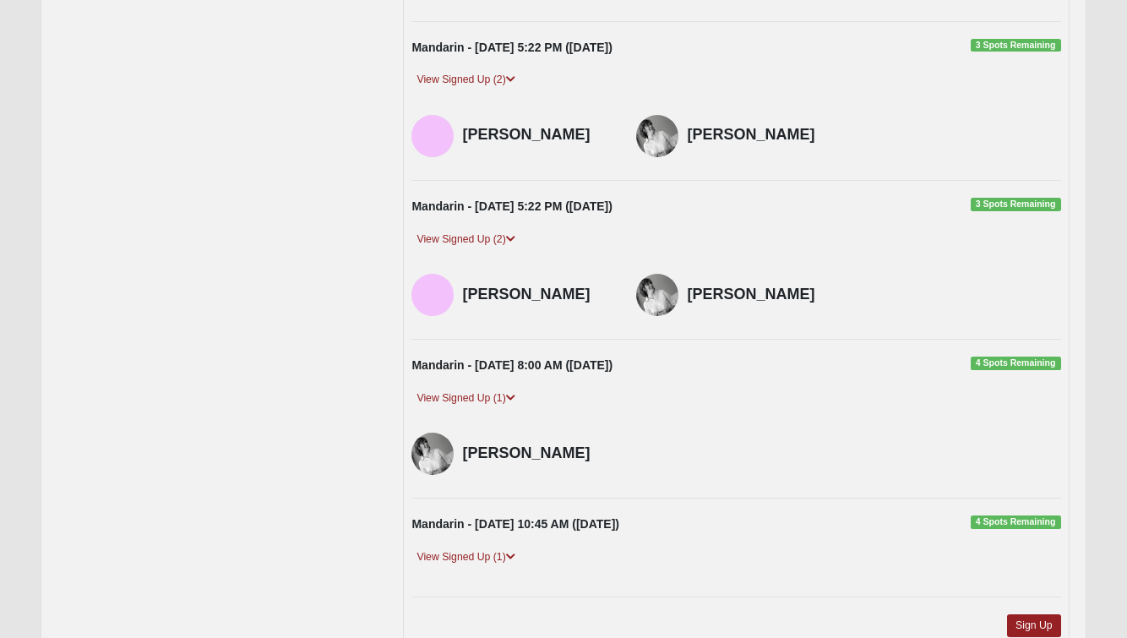
click at [493, 548] on div "View Signed Up (1)" at bounding box center [736, 563] width 674 height 31
click at [496, 548] on link "View Signed Up (1)" at bounding box center [466, 557] width 108 height 18
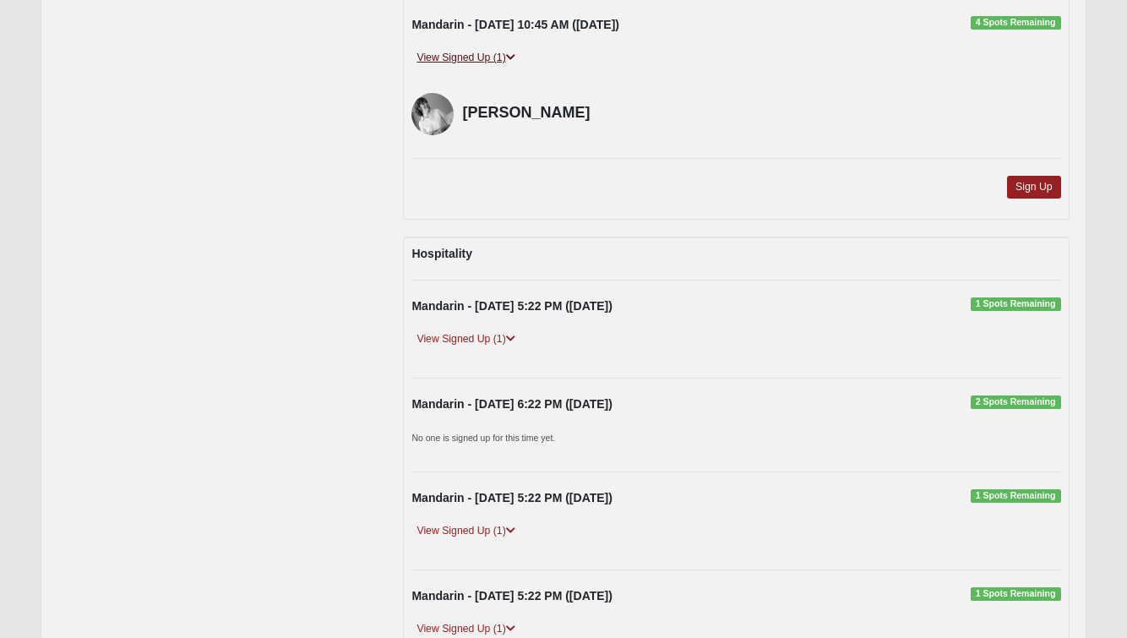
scroll to position [5442, 0]
click at [499, 330] on link "View Signed Up (1)" at bounding box center [466, 339] width 108 height 18
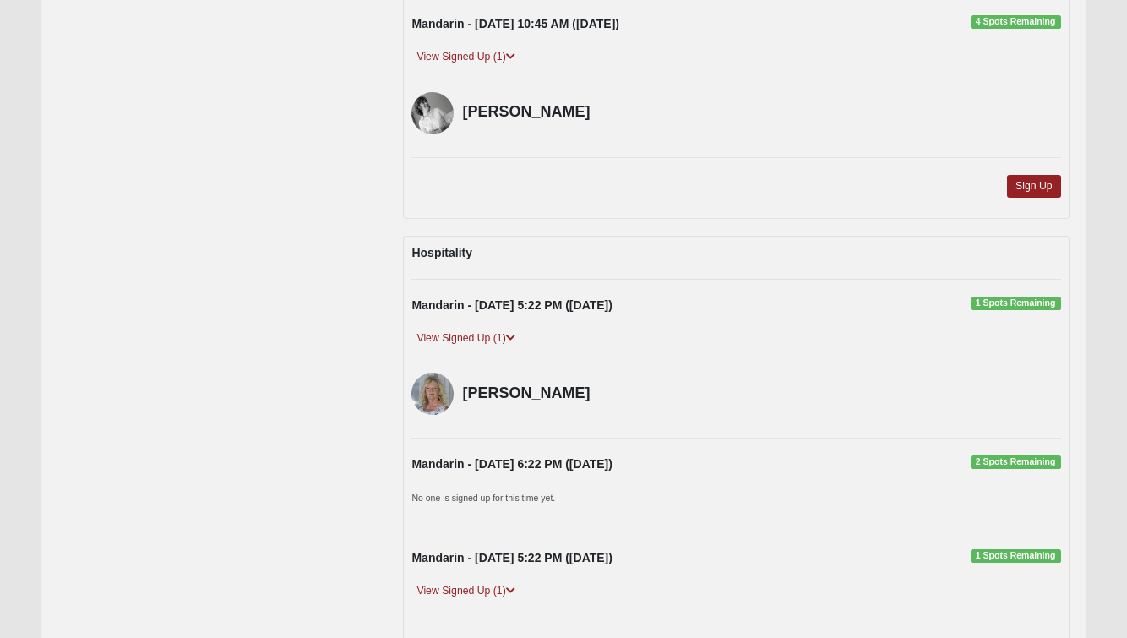
scroll to position [5556, 0]
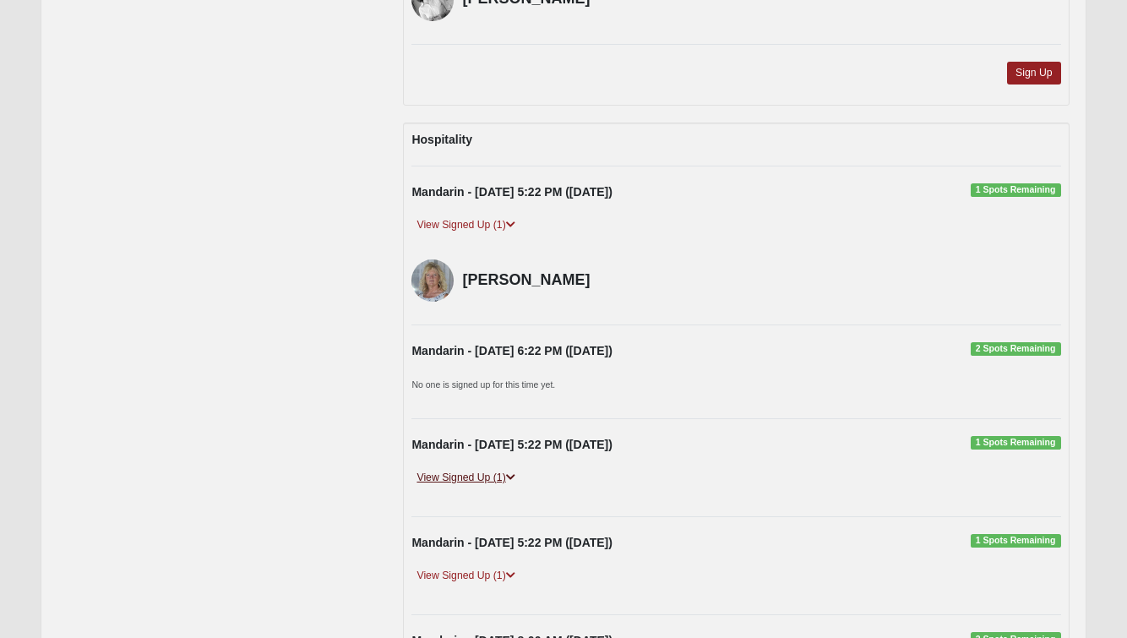
click at [494, 469] on link "View Signed Up (1)" at bounding box center [466, 478] width 108 height 18
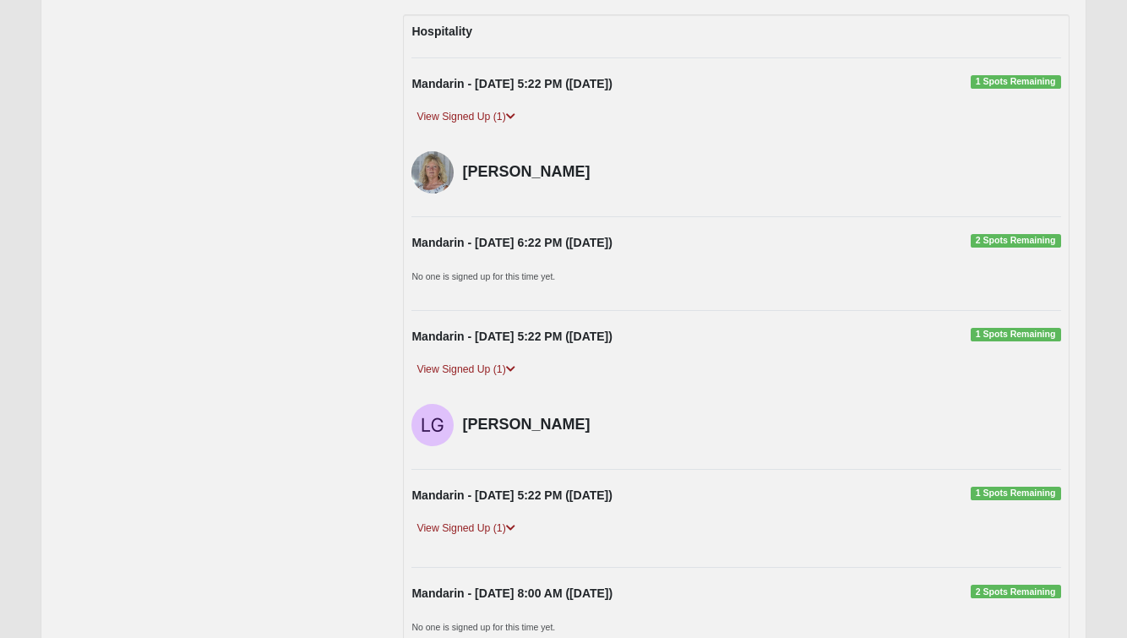
scroll to position [5666, 0]
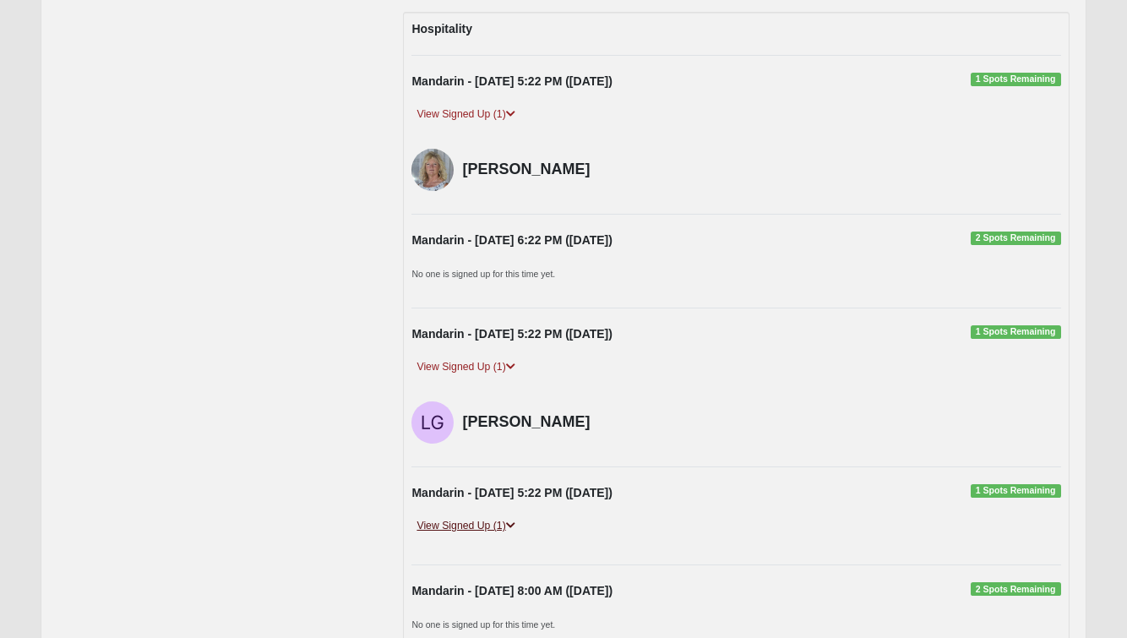
click at [475, 517] on link "View Signed Up (1)" at bounding box center [466, 526] width 108 height 18
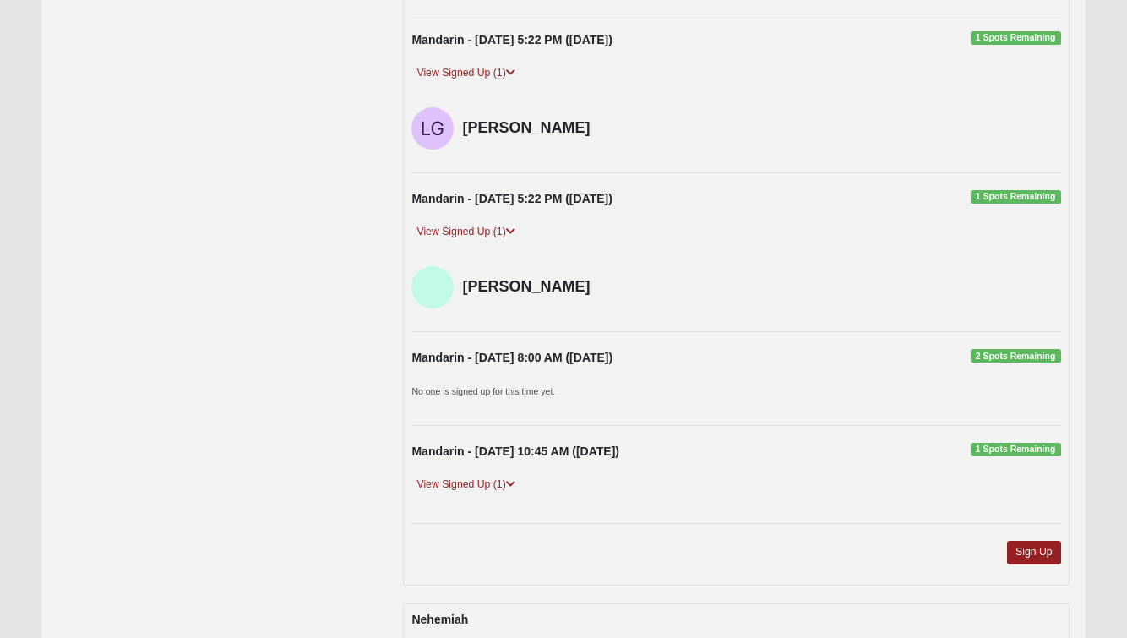
scroll to position [5959, 0]
click at [492, 477] on link "View Signed Up (1)" at bounding box center [466, 486] width 108 height 18
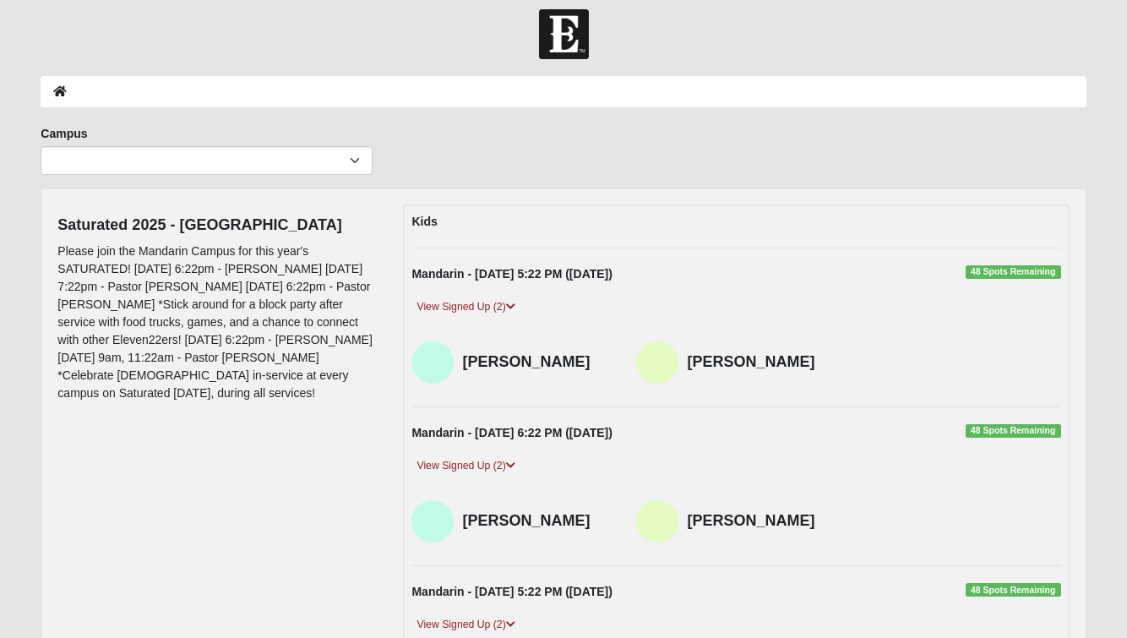
scroll to position [11, 0]
